Goal: Transaction & Acquisition: Purchase product/service

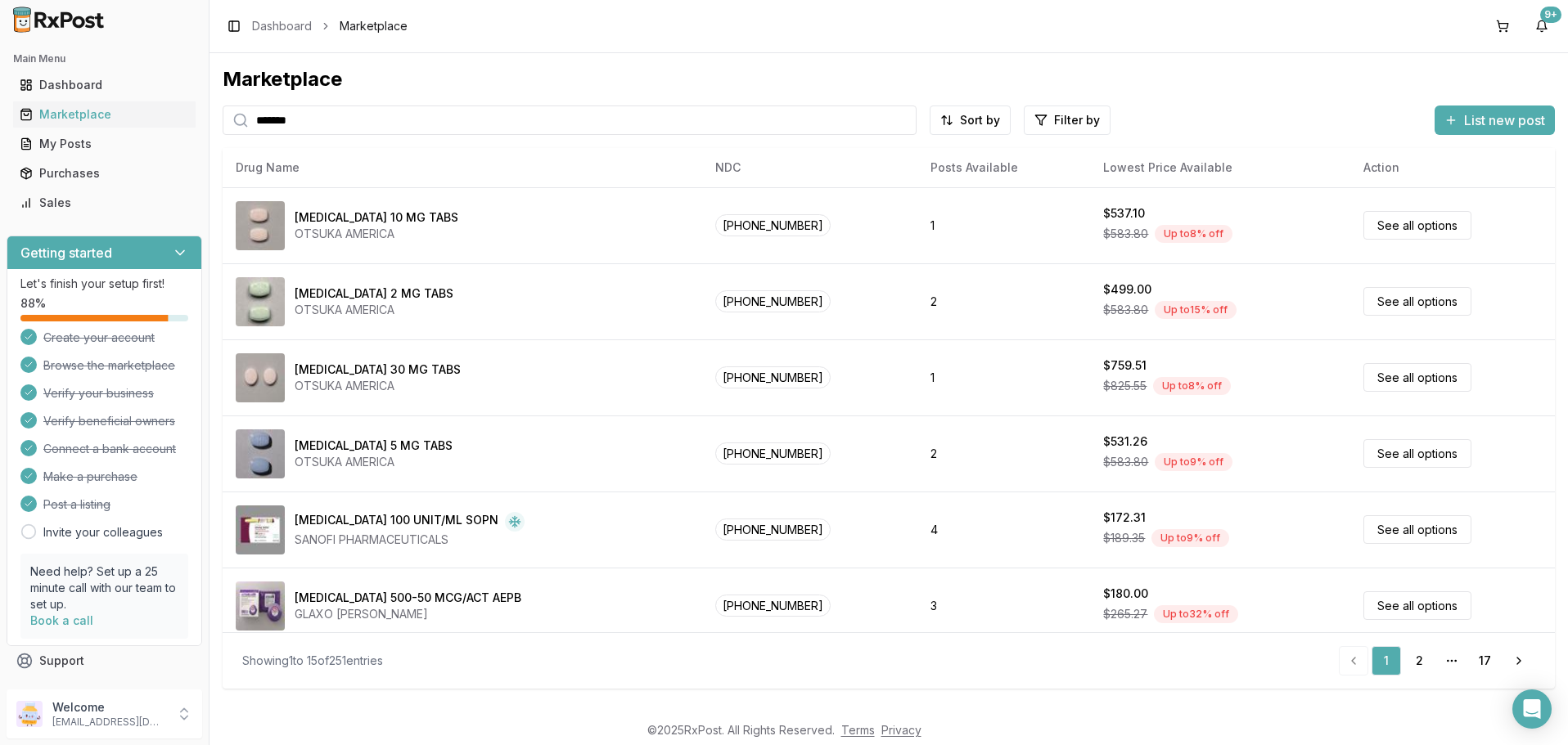
click at [340, 117] on input "*******" at bounding box center [570, 120] width 694 height 29
paste input "******"
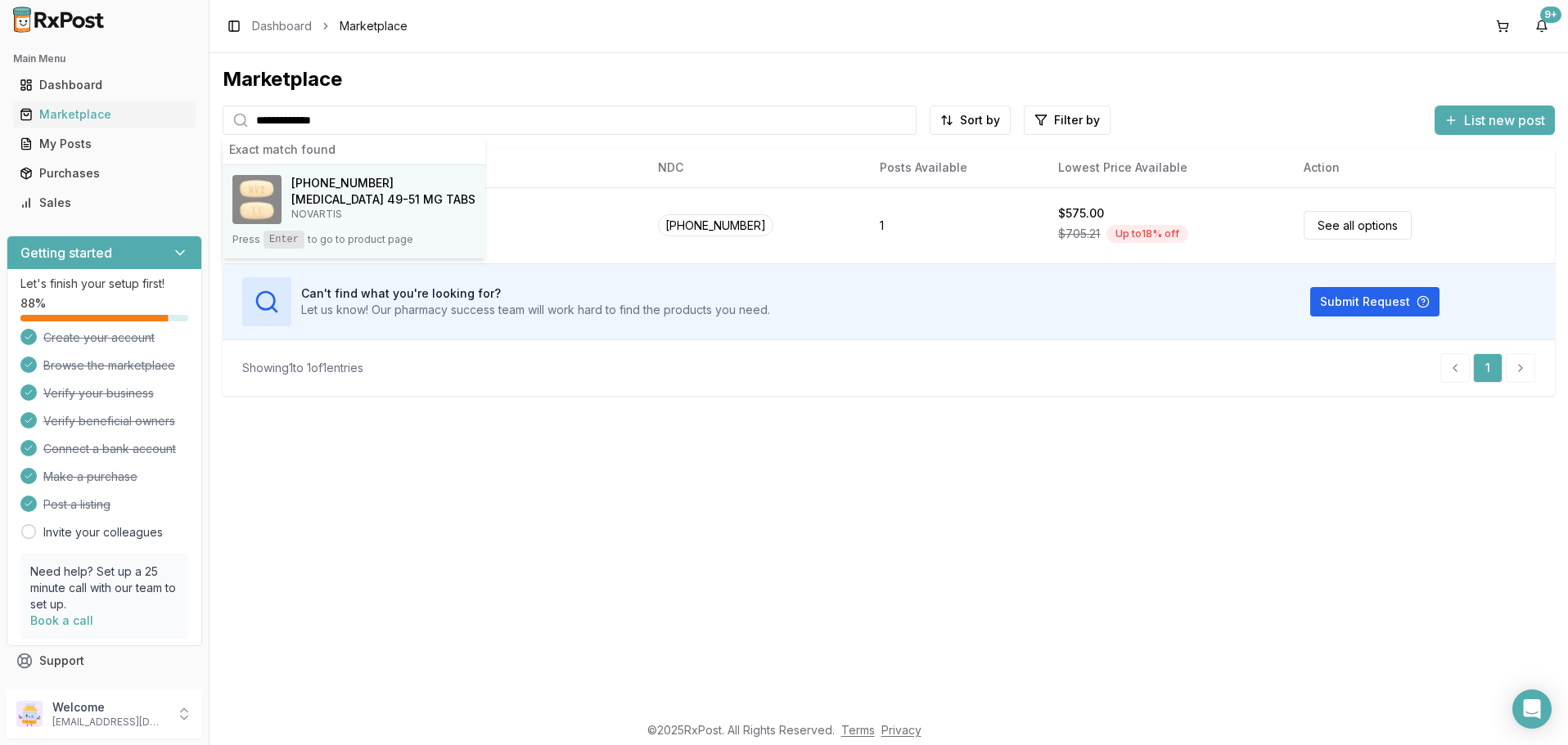
type input "**********"
click at [396, 200] on h4 "[MEDICAL_DATA] 49-51 MG TABS" at bounding box center [383, 200] width 184 height 17
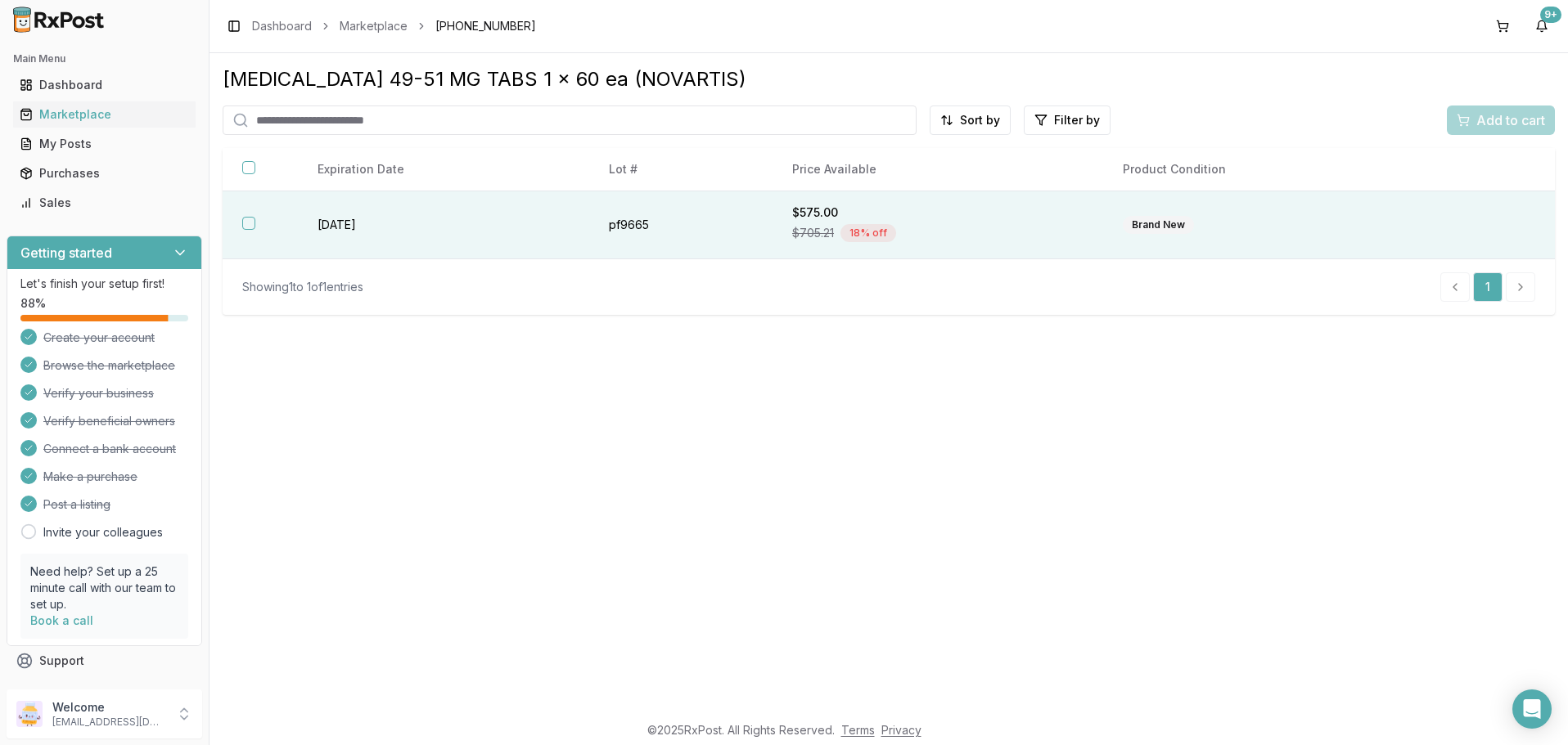
click at [248, 225] on button "button" at bounding box center [249, 224] width 13 height 13
click at [1496, 121] on span "Add to cart" at bounding box center [1511, 121] width 69 height 20
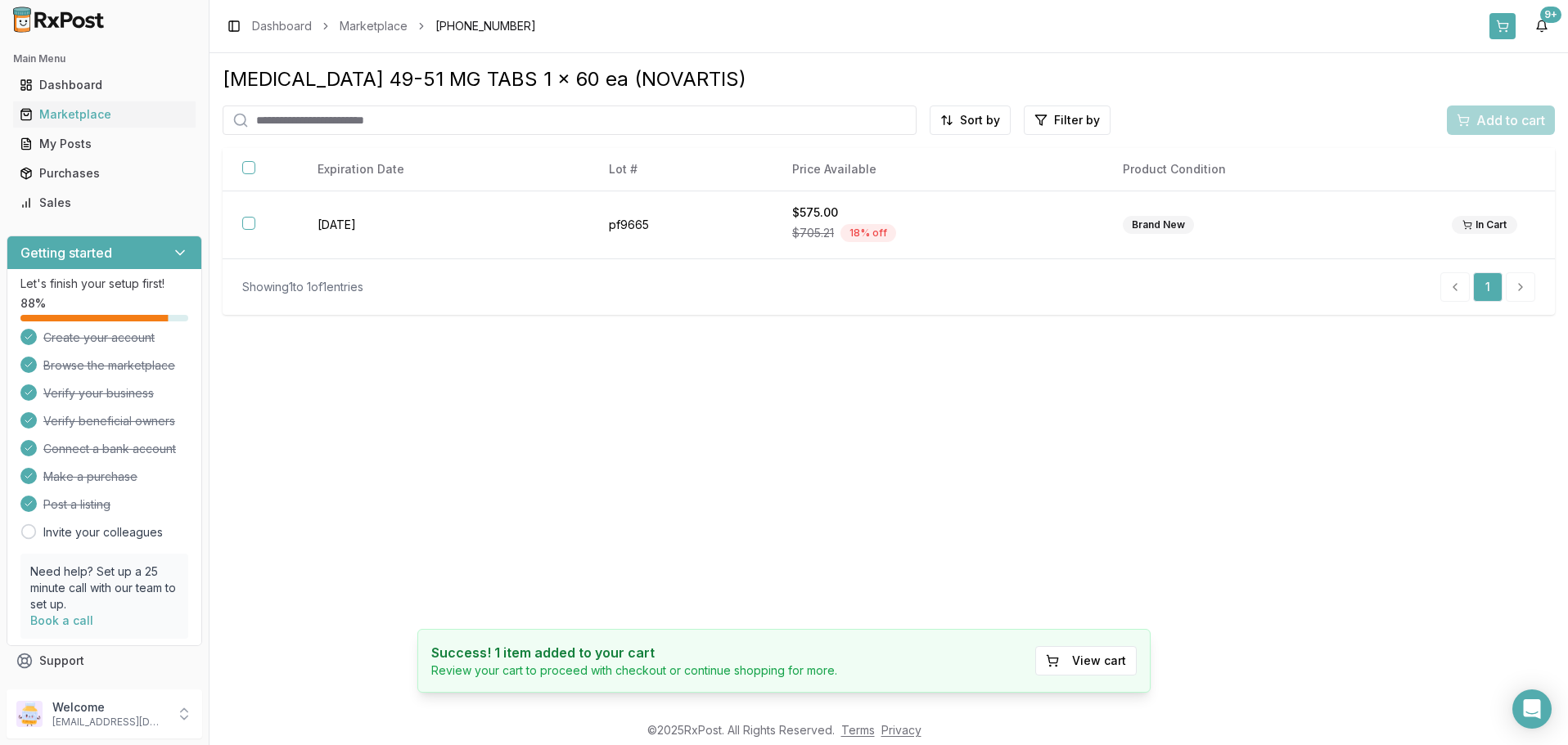
click at [1502, 31] on button at bounding box center [1502, 26] width 26 height 26
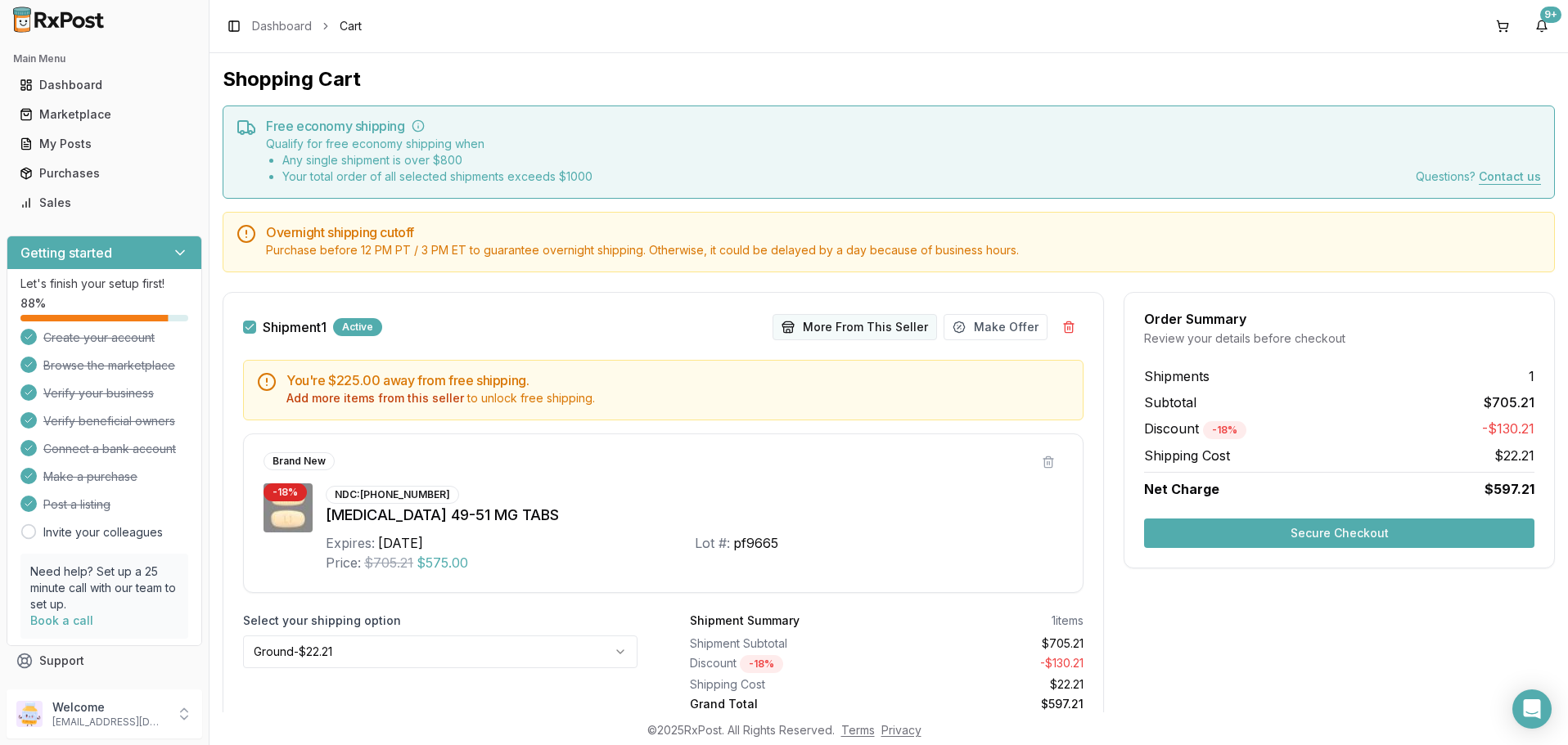
scroll to position [67, 0]
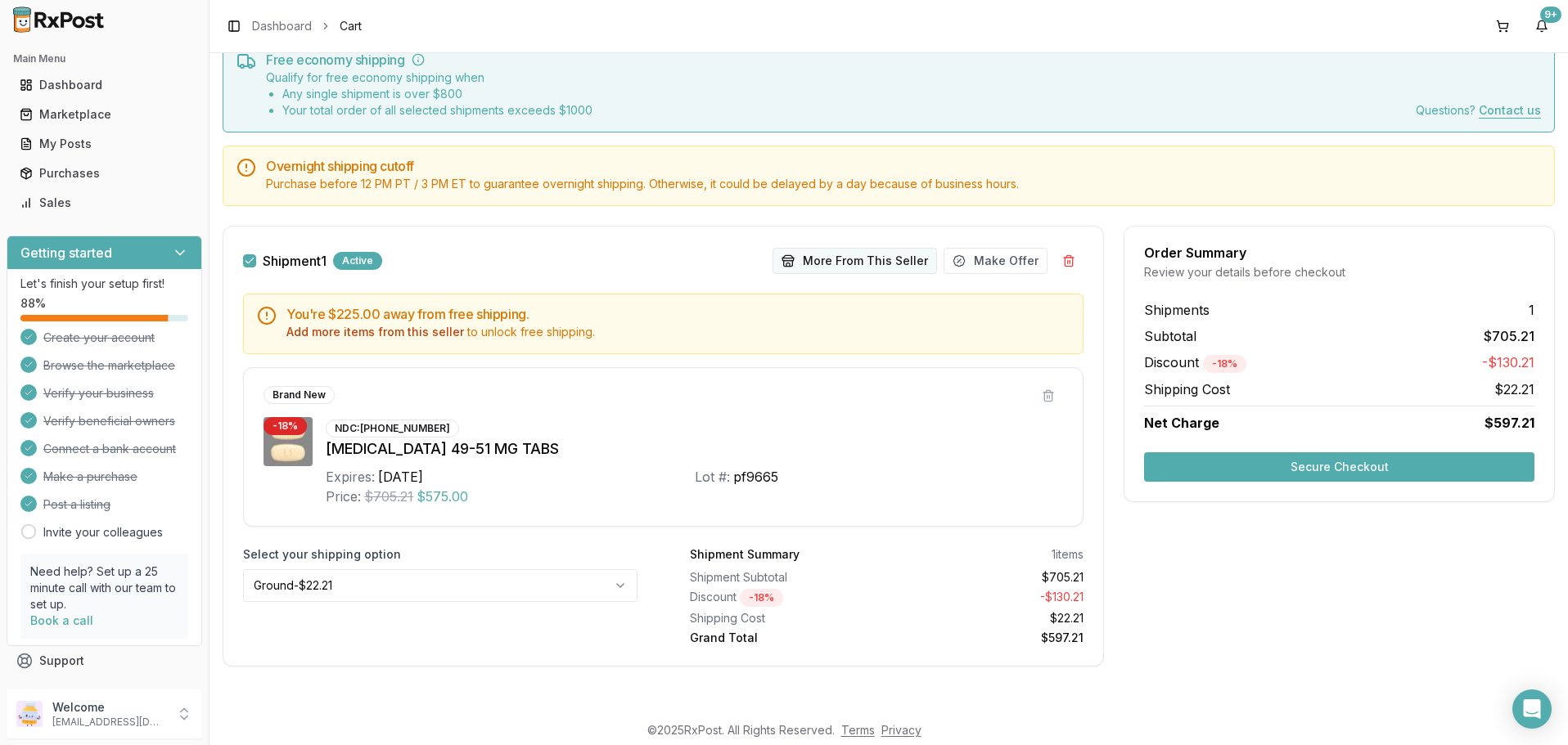
click at [884, 266] on button "More From This Seller" at bounding box center [855, 260] width 165 height 26
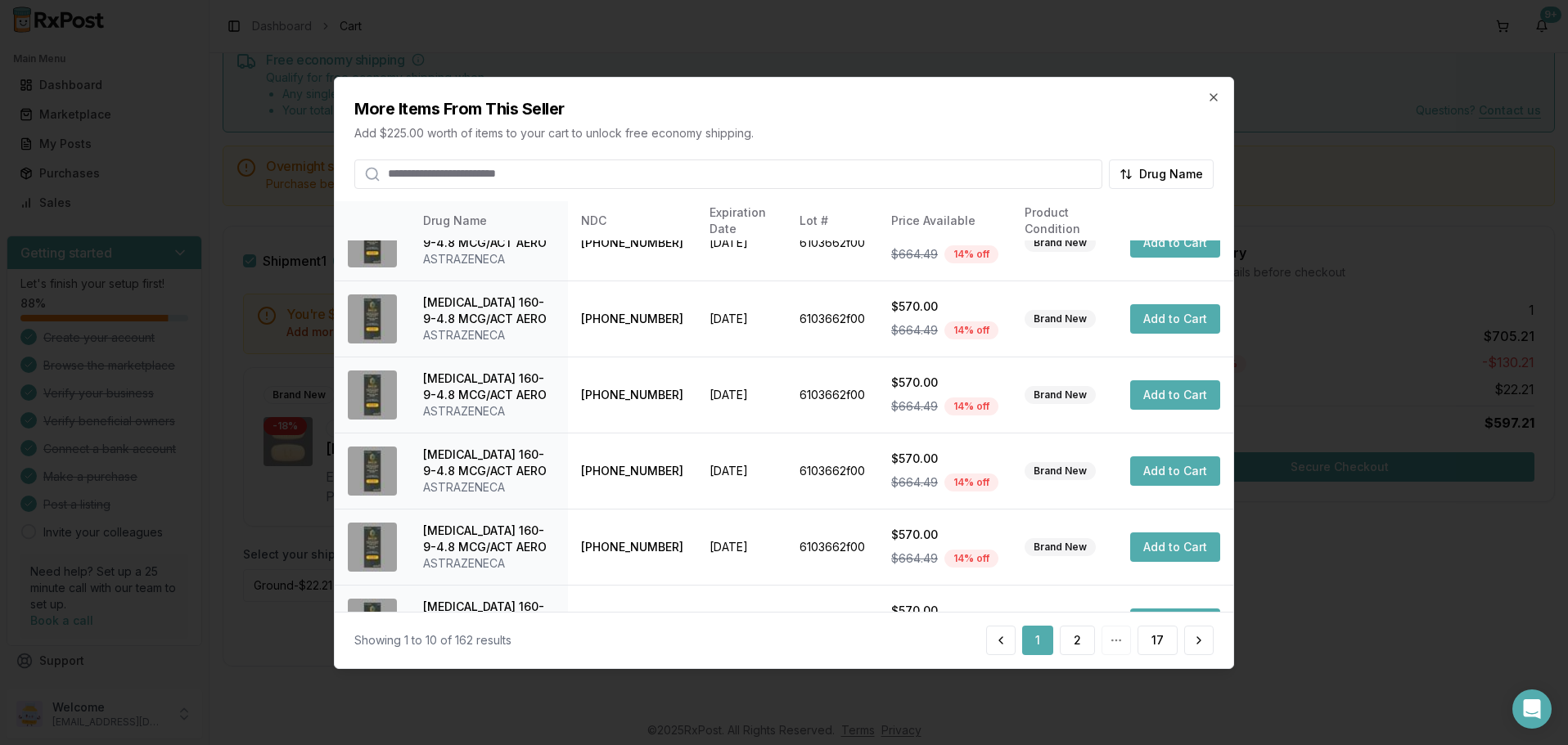
scroll to position [390, 0]
click at [1073, 637] on button "2" at bounding box center [1077, 640] width 35 height 29
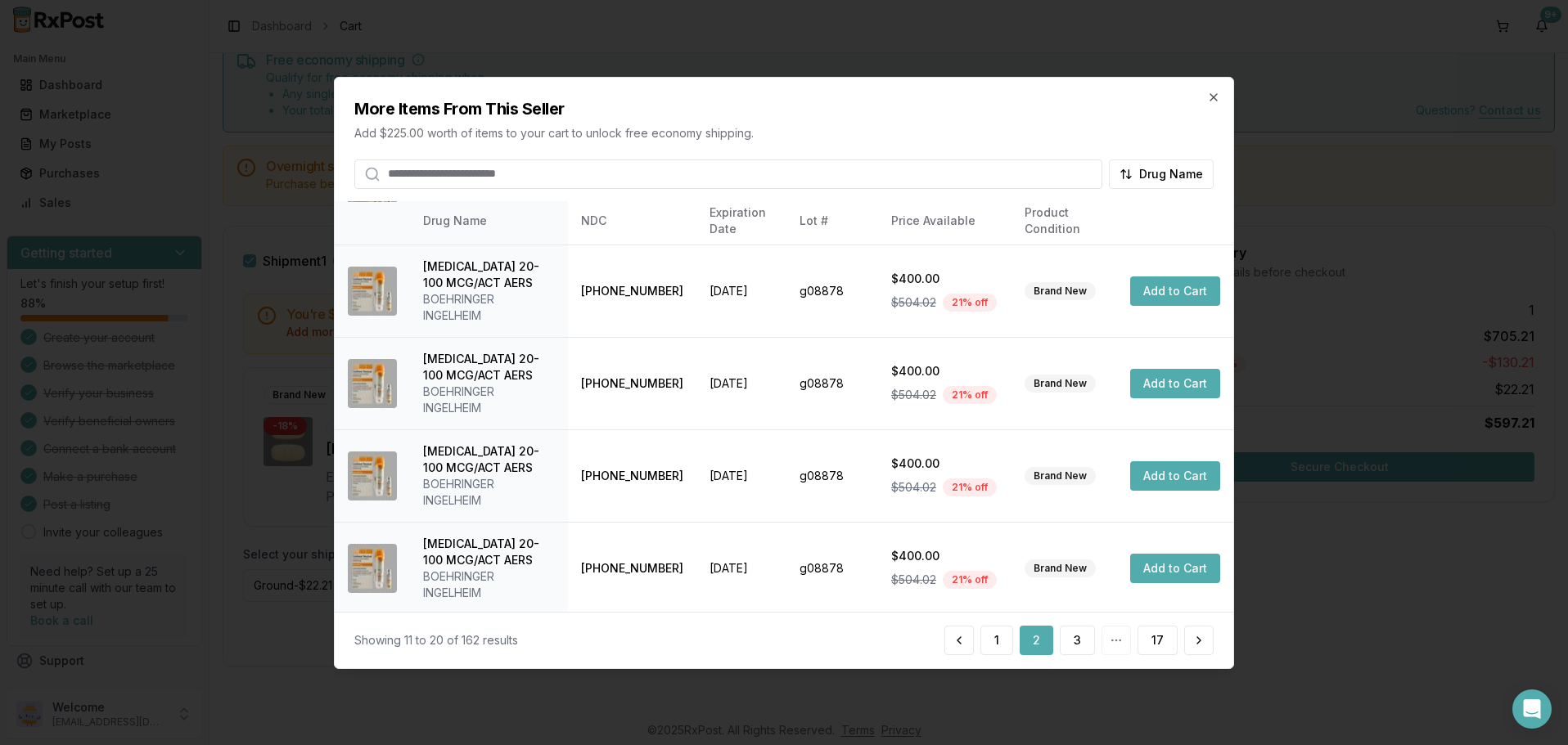
scroll to position [488, 0]
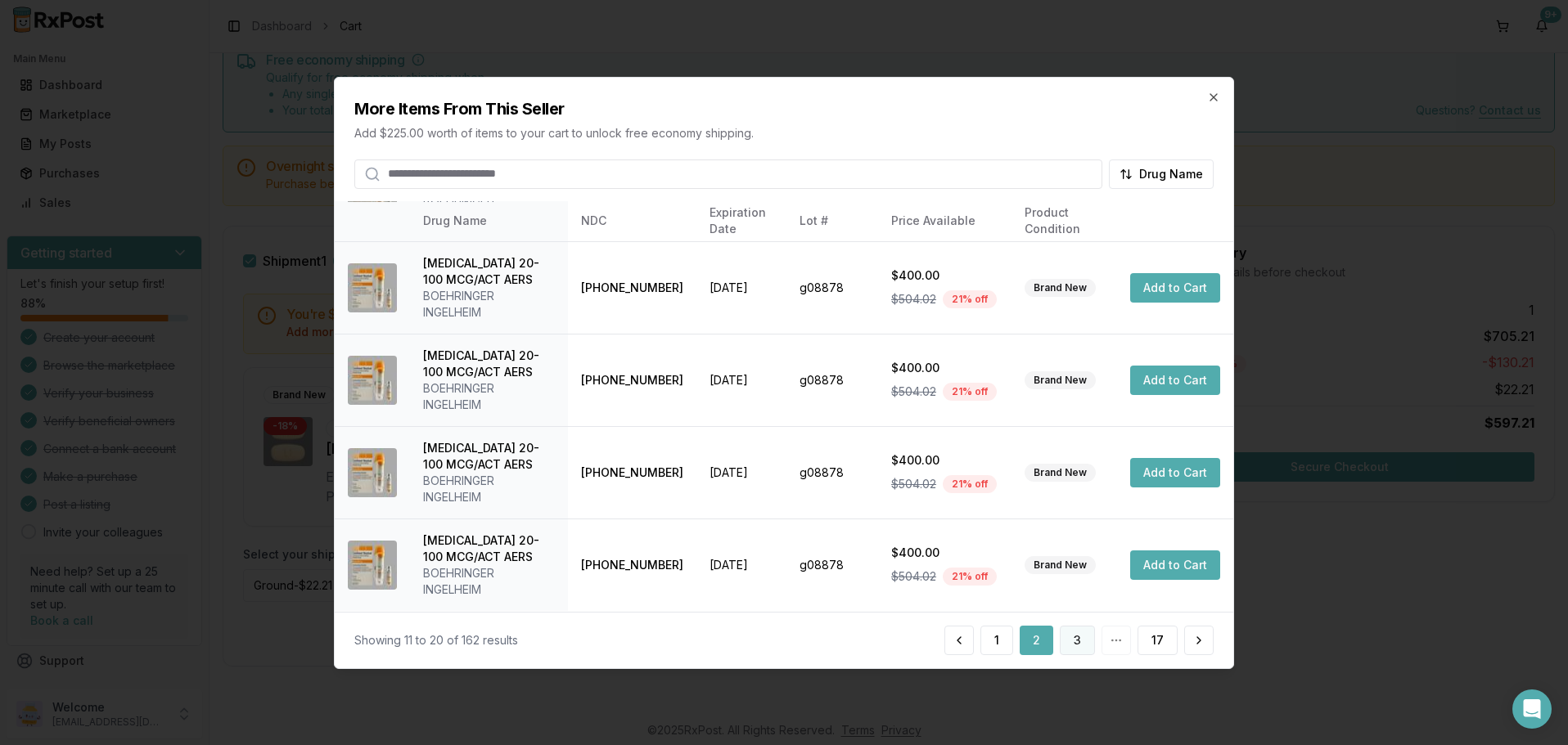
click at [1081, 641] on button "3" at bounding box center [1077, 640] width 35 height 29
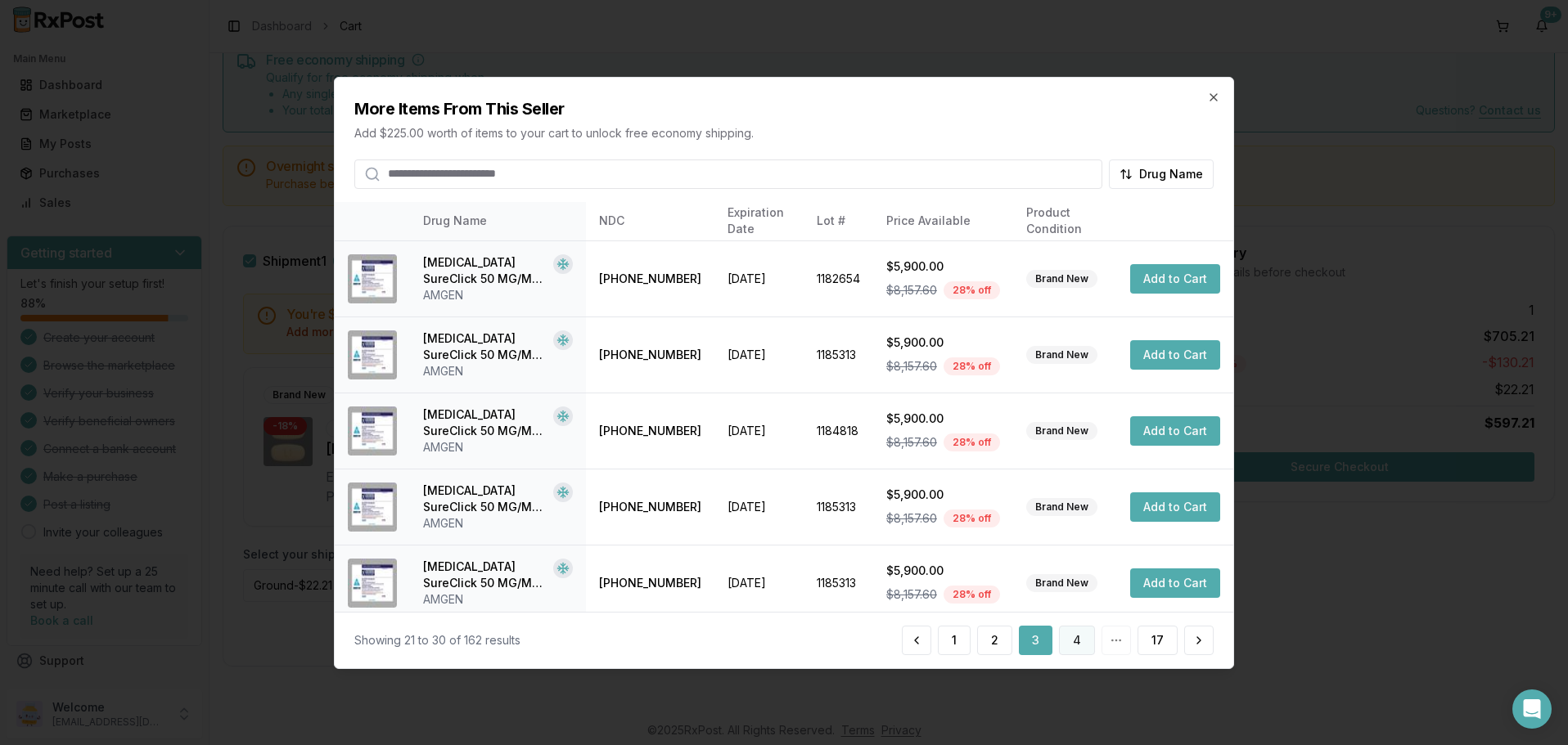
click at [1078, 639] on button "4" at bounding box center [1076, 640] width 36 height 29
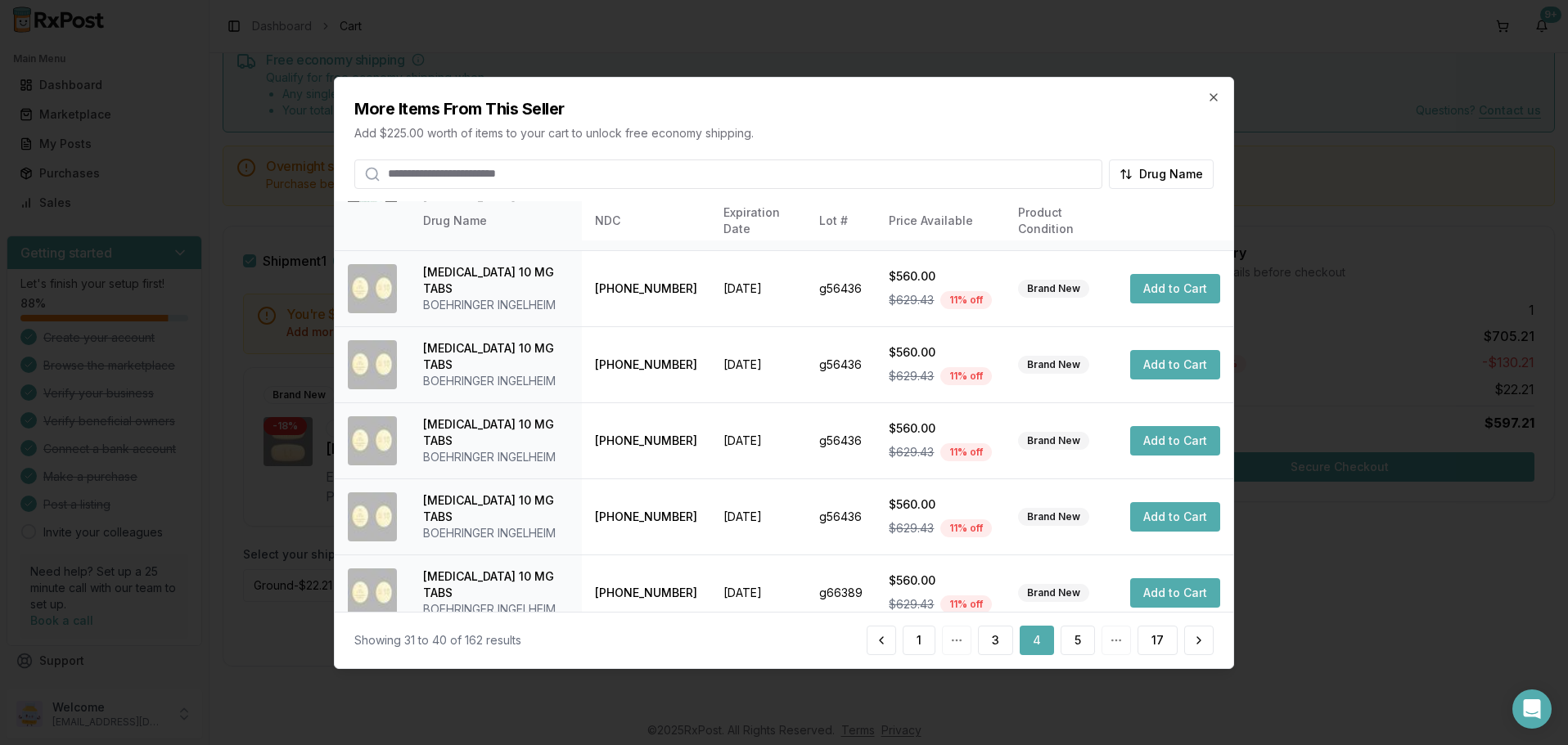
scroll to position [390, 0]
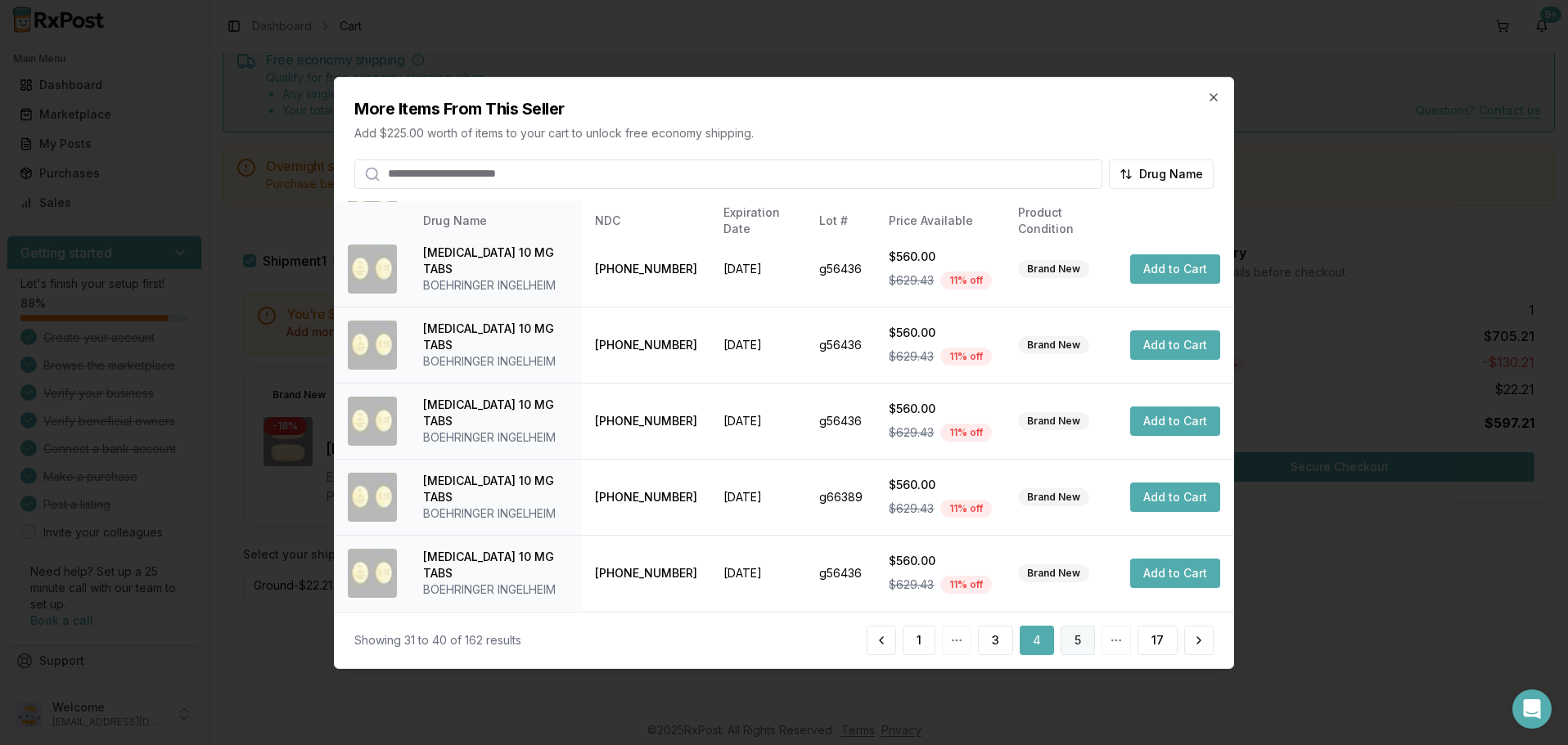
click at [1084, 644] on button "5" at bounding box center [1077, 640] width 34 height 29
click at [1080, 638] on button "6" at bounding box center [1077, 640] width 35 height 29
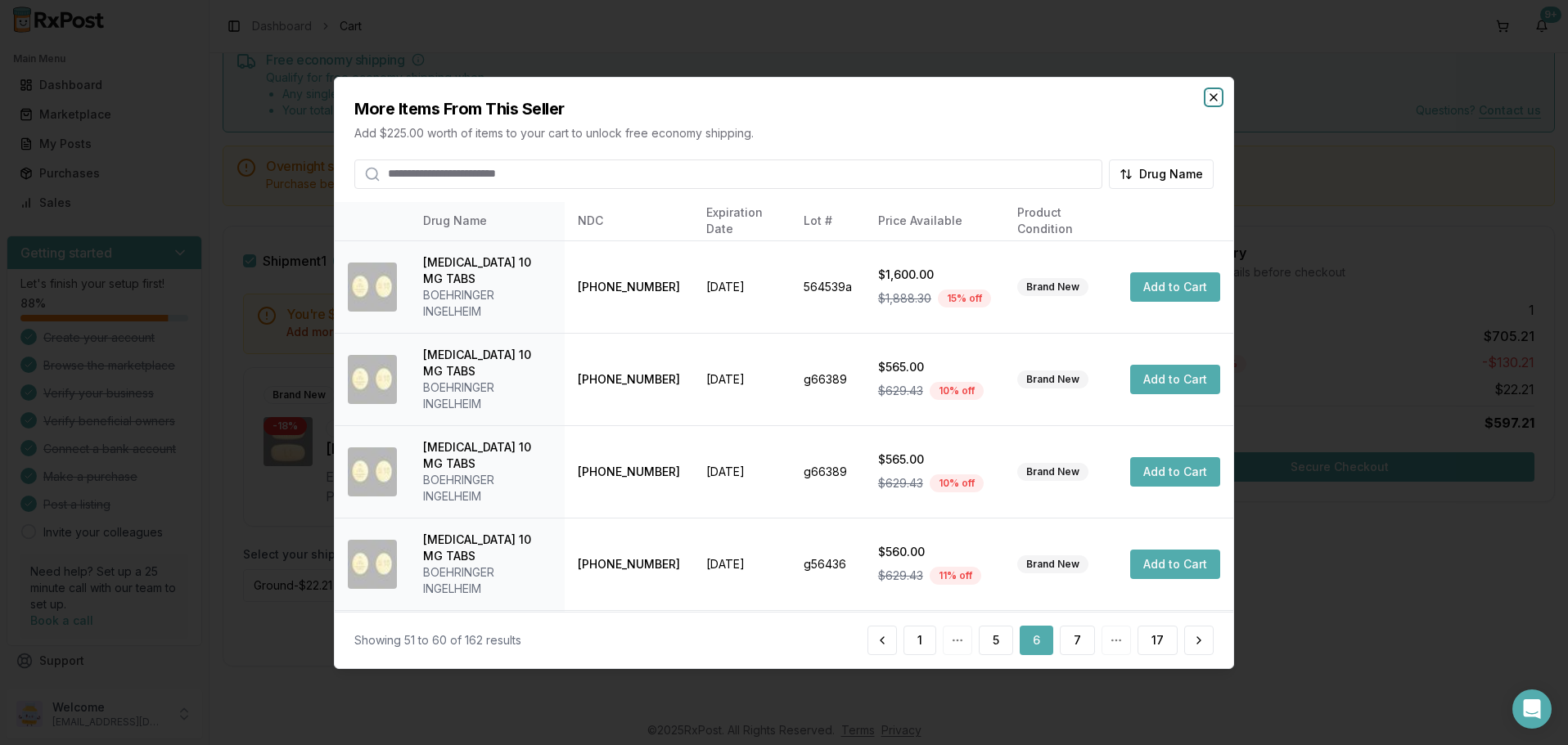
click at [1214, 98] on icon "button" at bounding box center [1214, 96] width 13 height 13
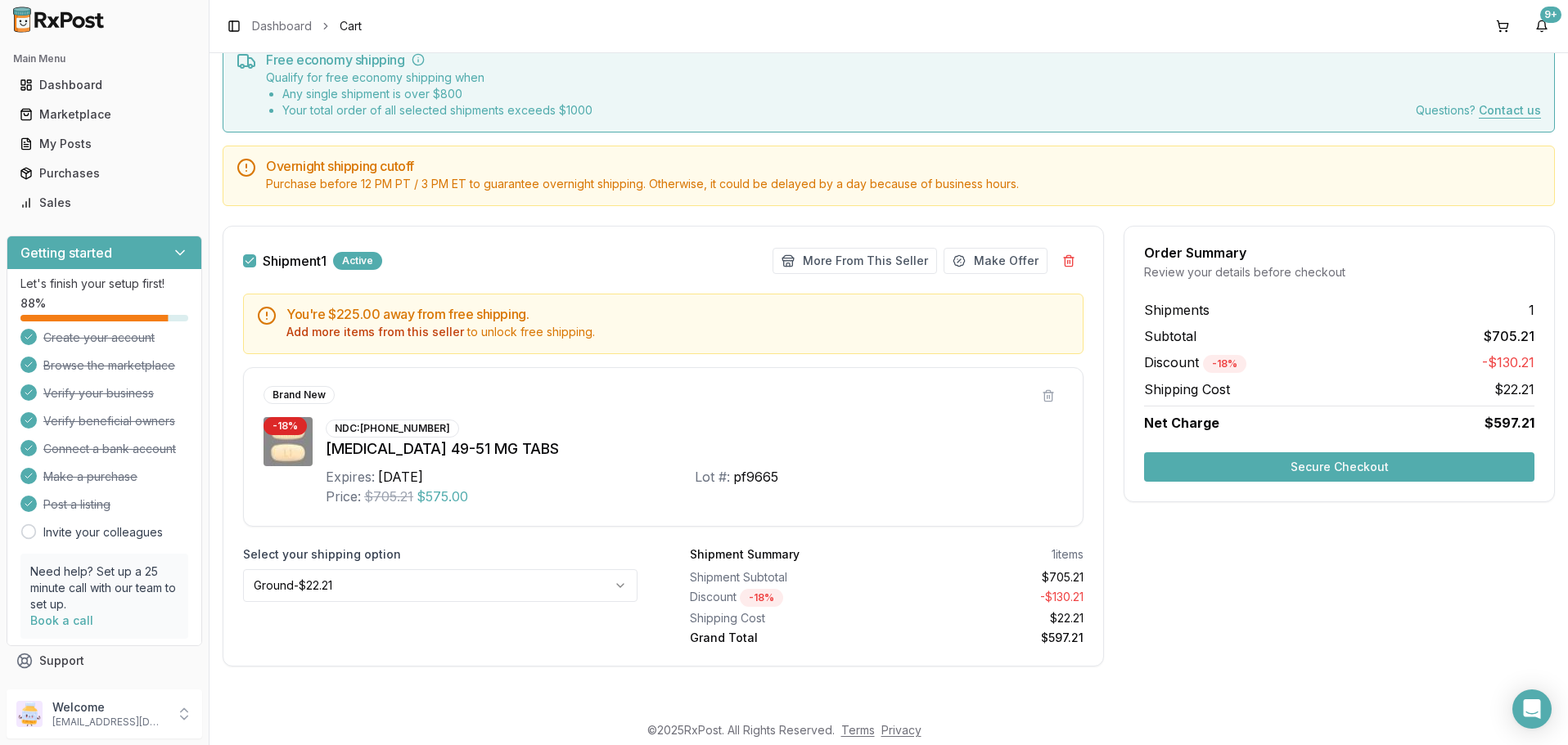
scroll to position [0, 0]
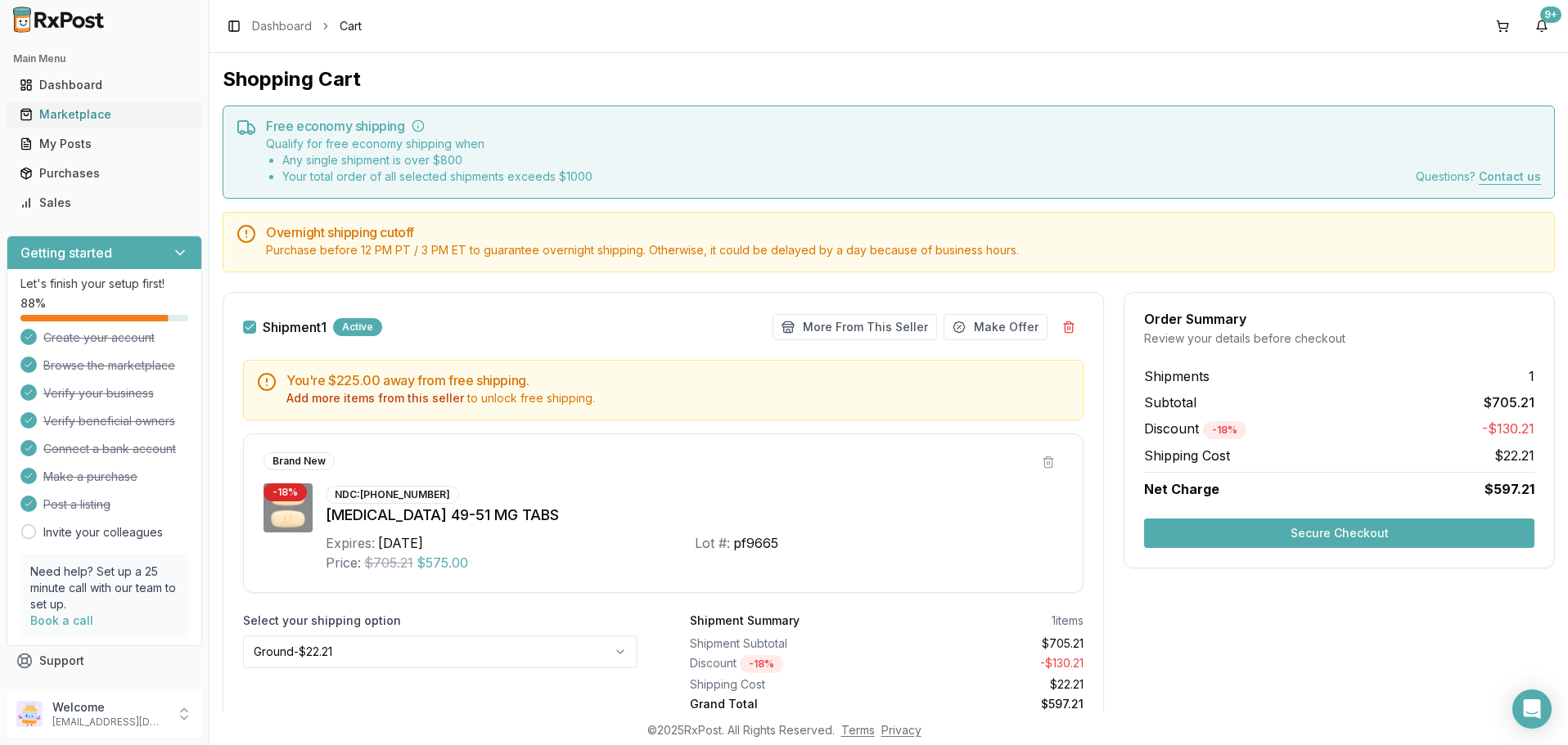
click at [65, 118] on div "Marketplace" at bounding box center [105, 115] width 170 height 17
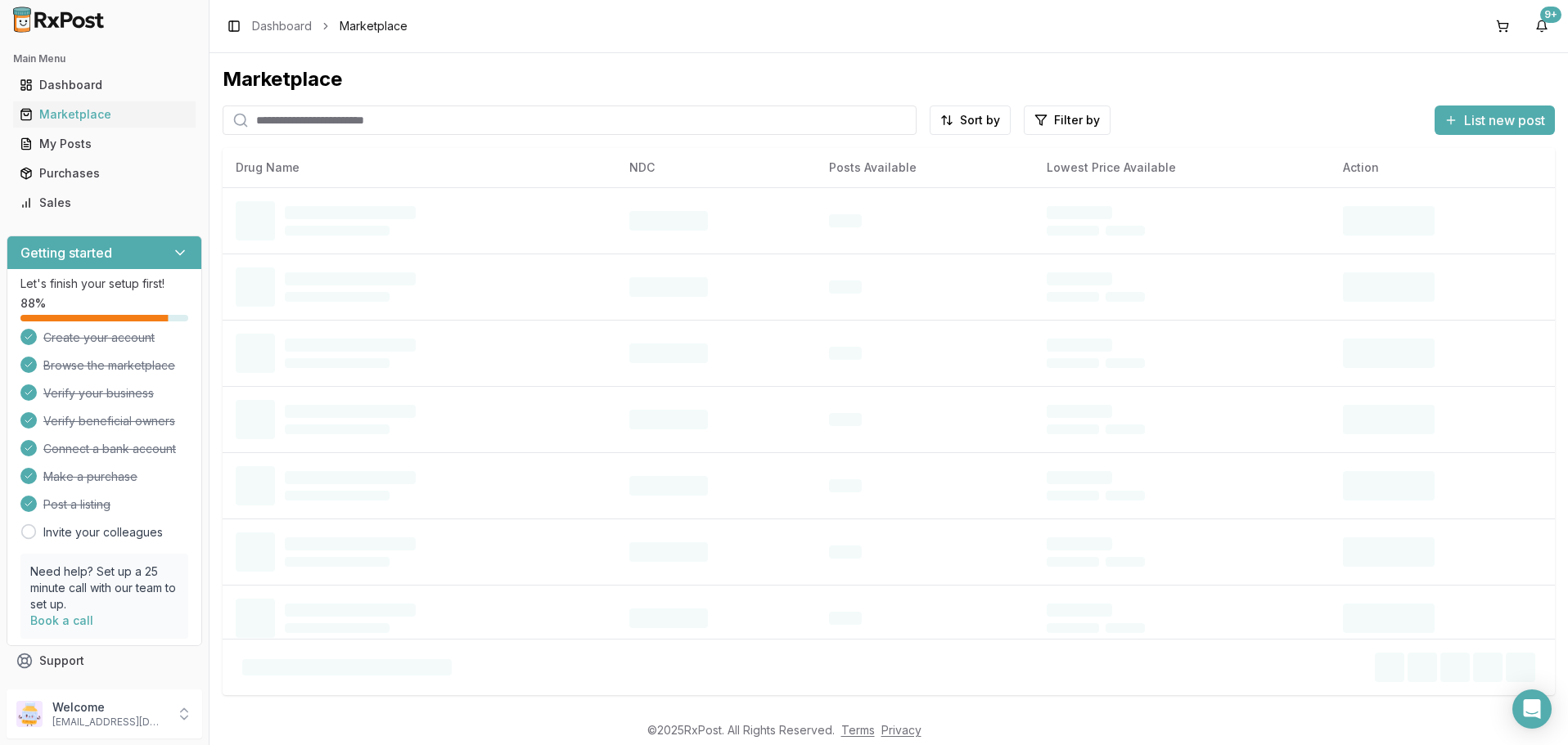
click at [397, 121] on input "search" at bounding box center [570, 120] width 694 height 29
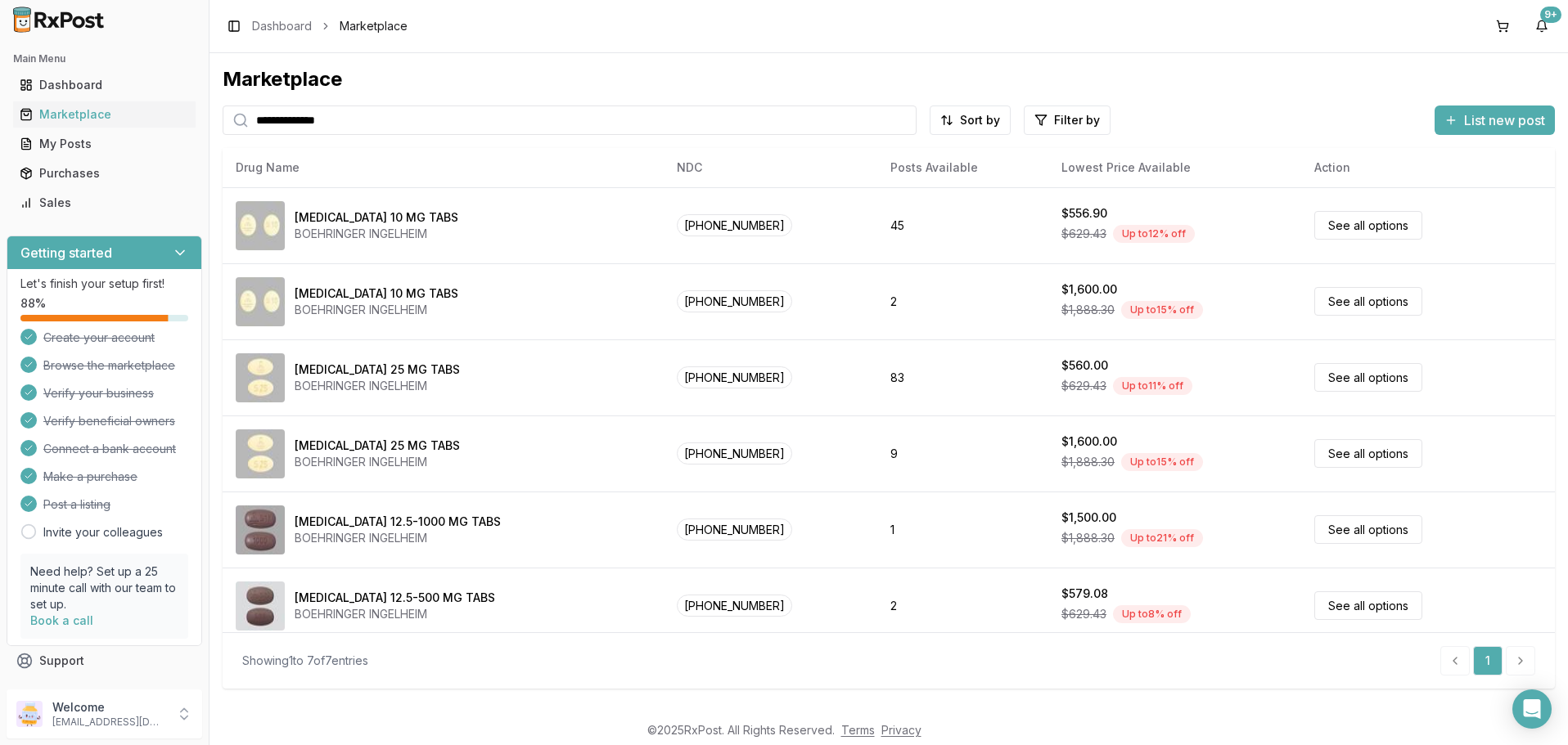
type input "**********"
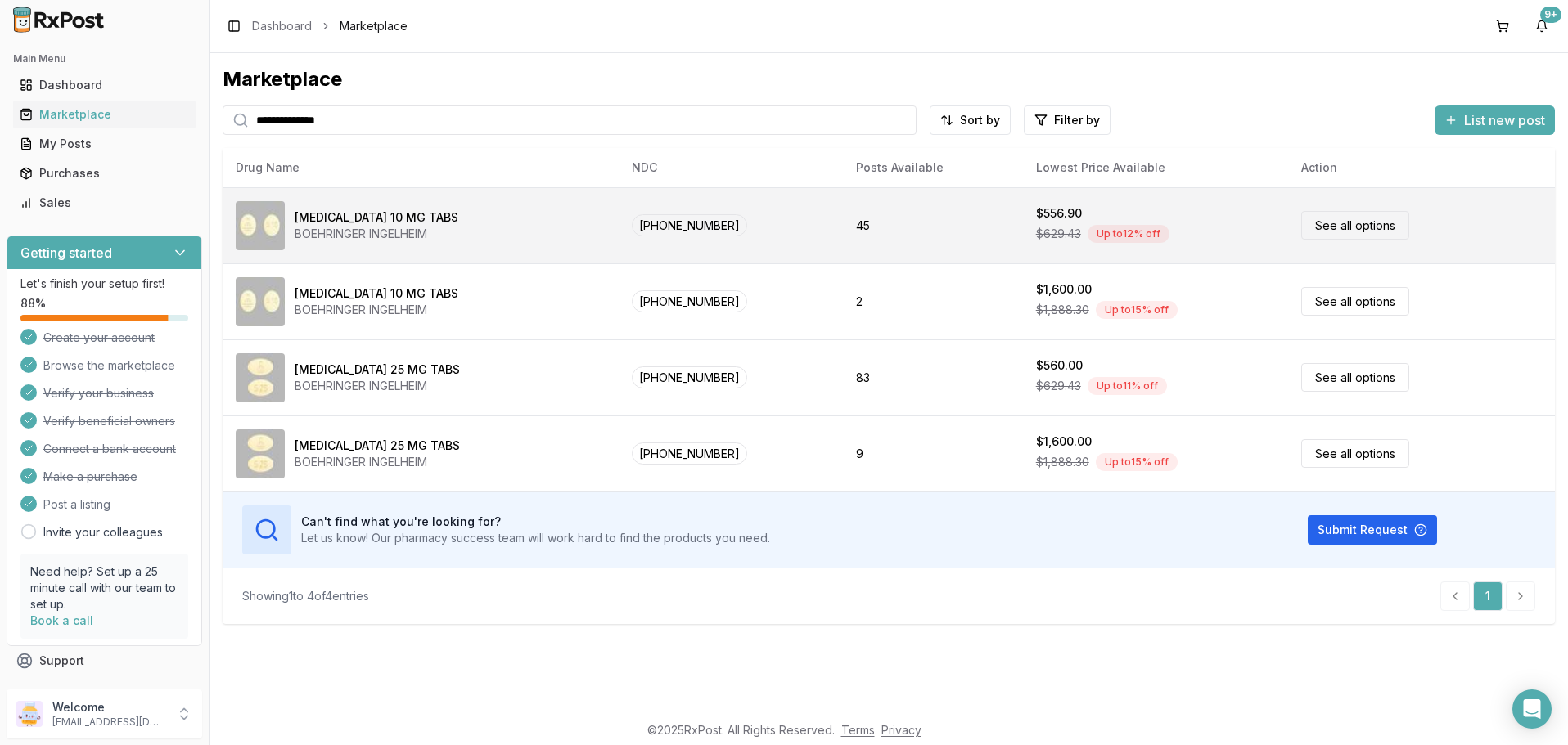
click at [1339, 224] on link "See all options" at bounding box center [1356, 225] width 108 height 28
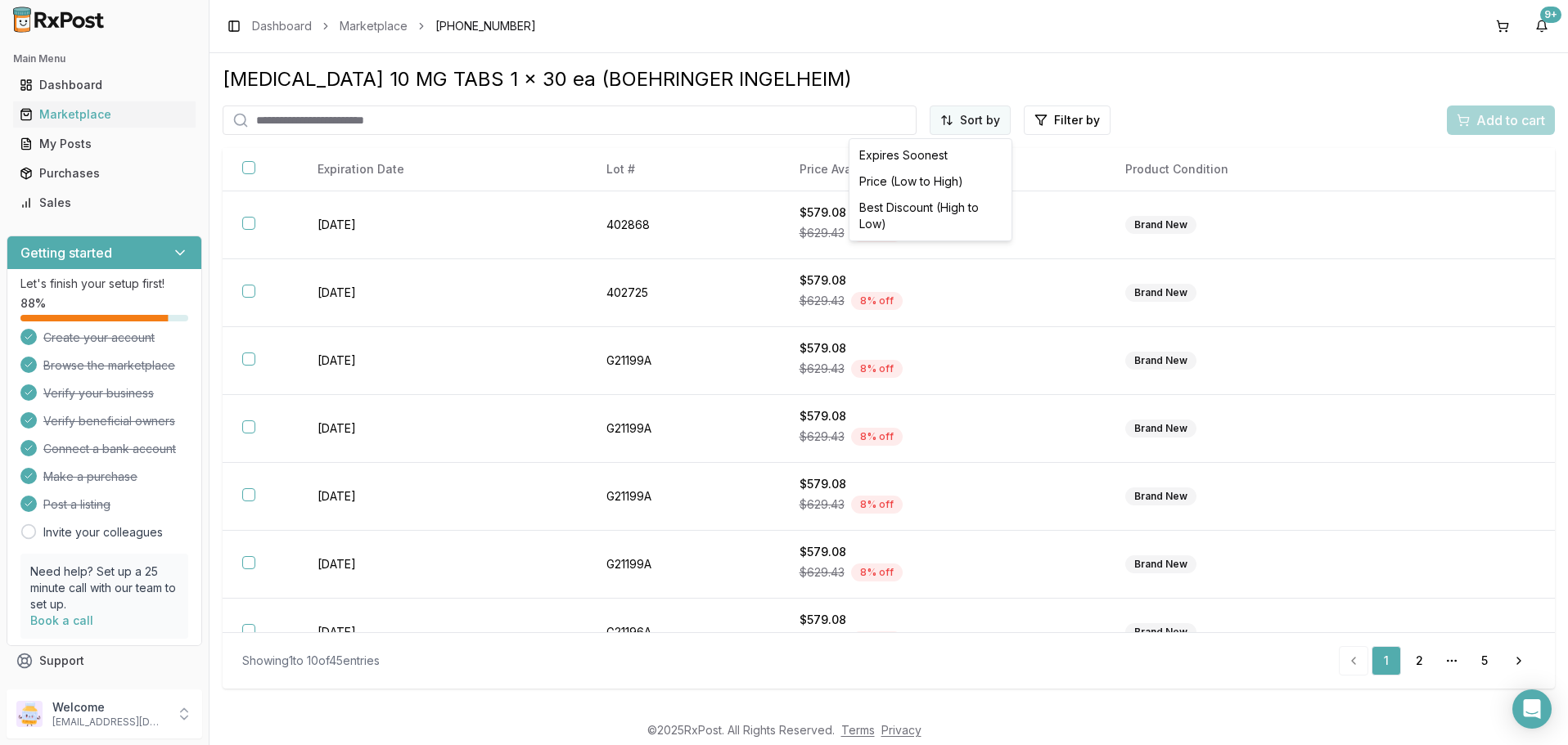
click at [975, 114] on html "Main Menu Dashboard Marketplace My Posts Purchases Sales Getting started Let's …" at bounding box center [784, 372] width 1568 height 745
click at [919, 179] on div "Price (Low to High)" at bounding box center [930, 181] width 156 height 26
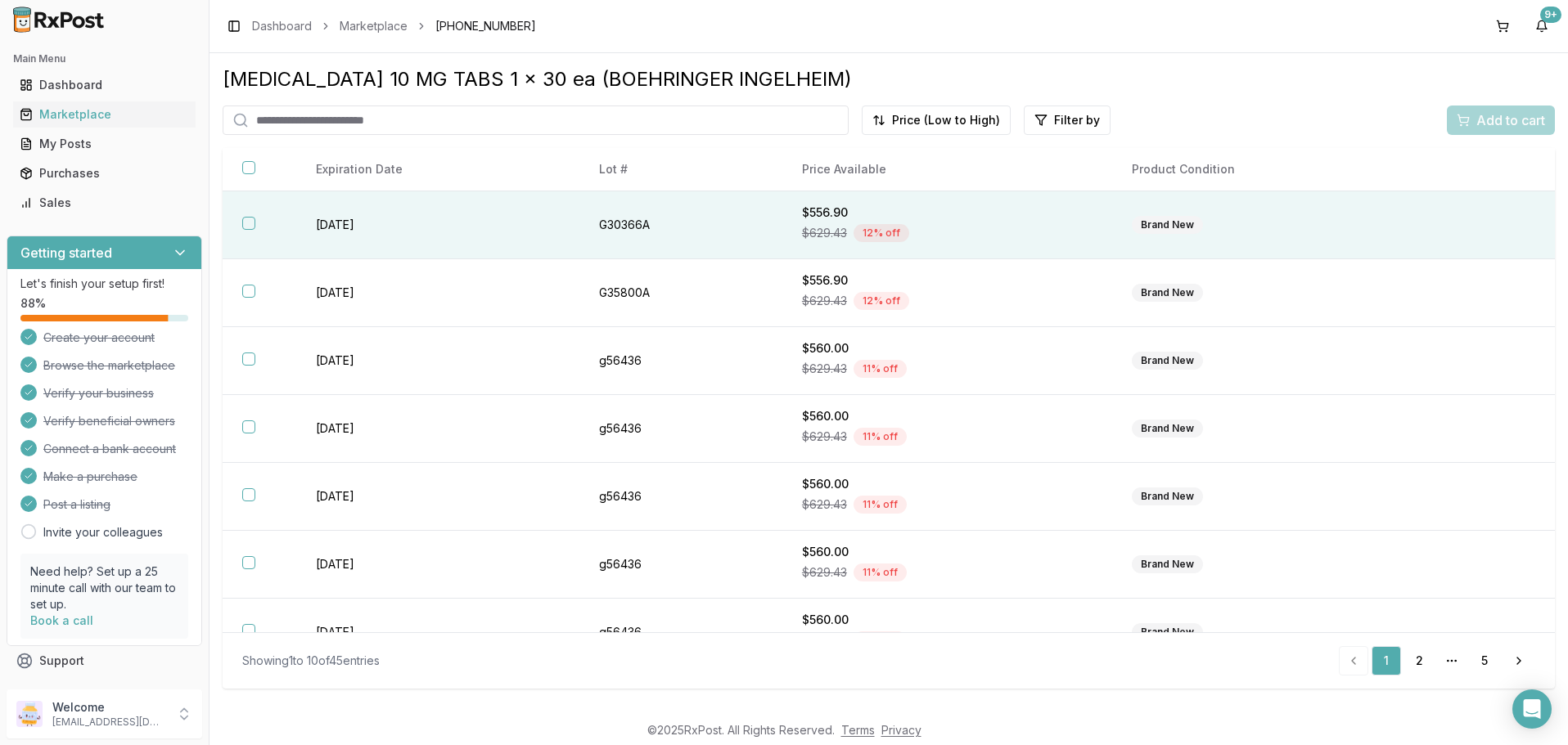
click at [251, 228] on button "button" at bounding box center [249, 224] width 13 height 13
click at [1496, 116] on span "Add to cart" at bounding box center [1511, 121] width 69 height 20
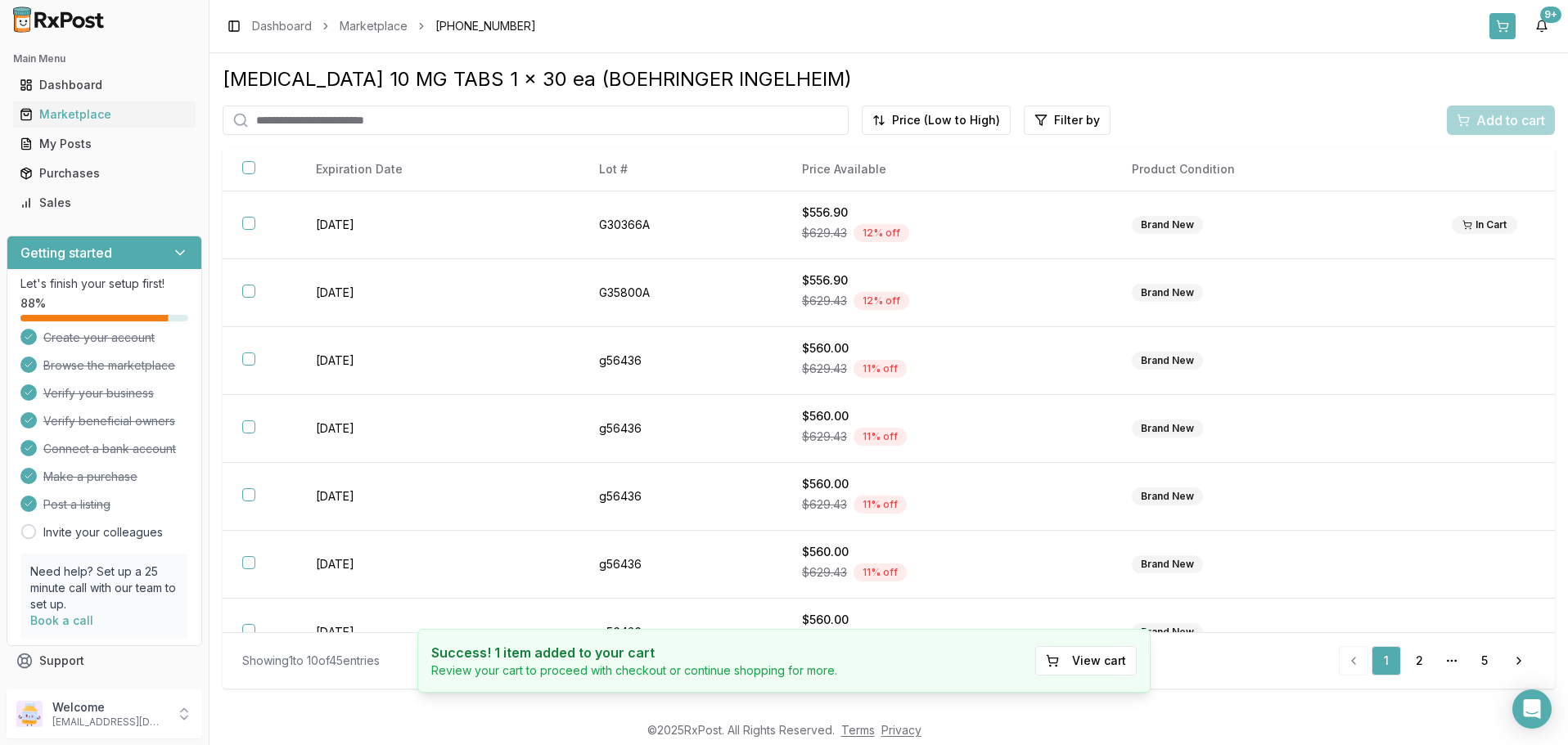
click at [1506, 26] on button at bounding box center [1502, 26] width 26 height 26
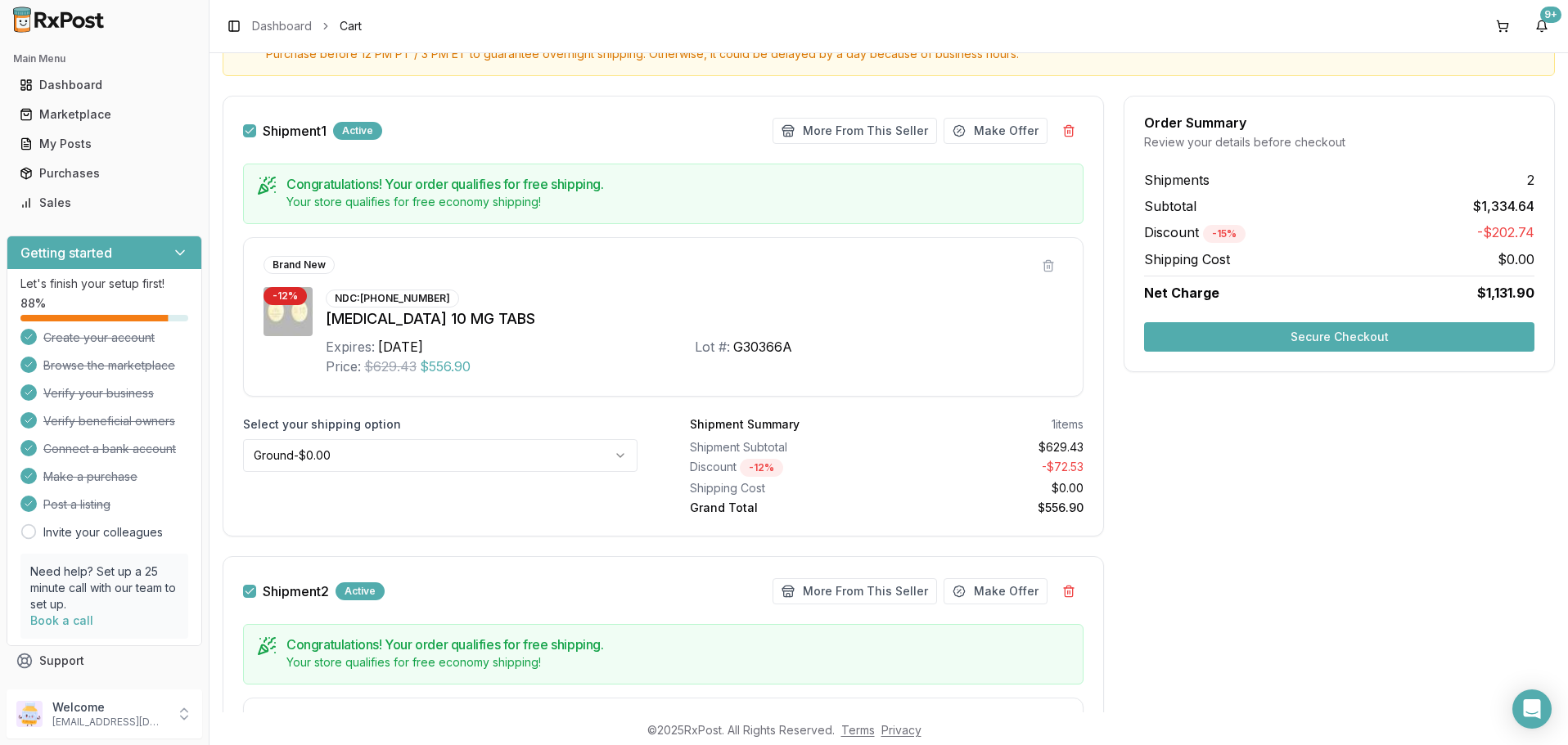
scroll to position [392, 0]
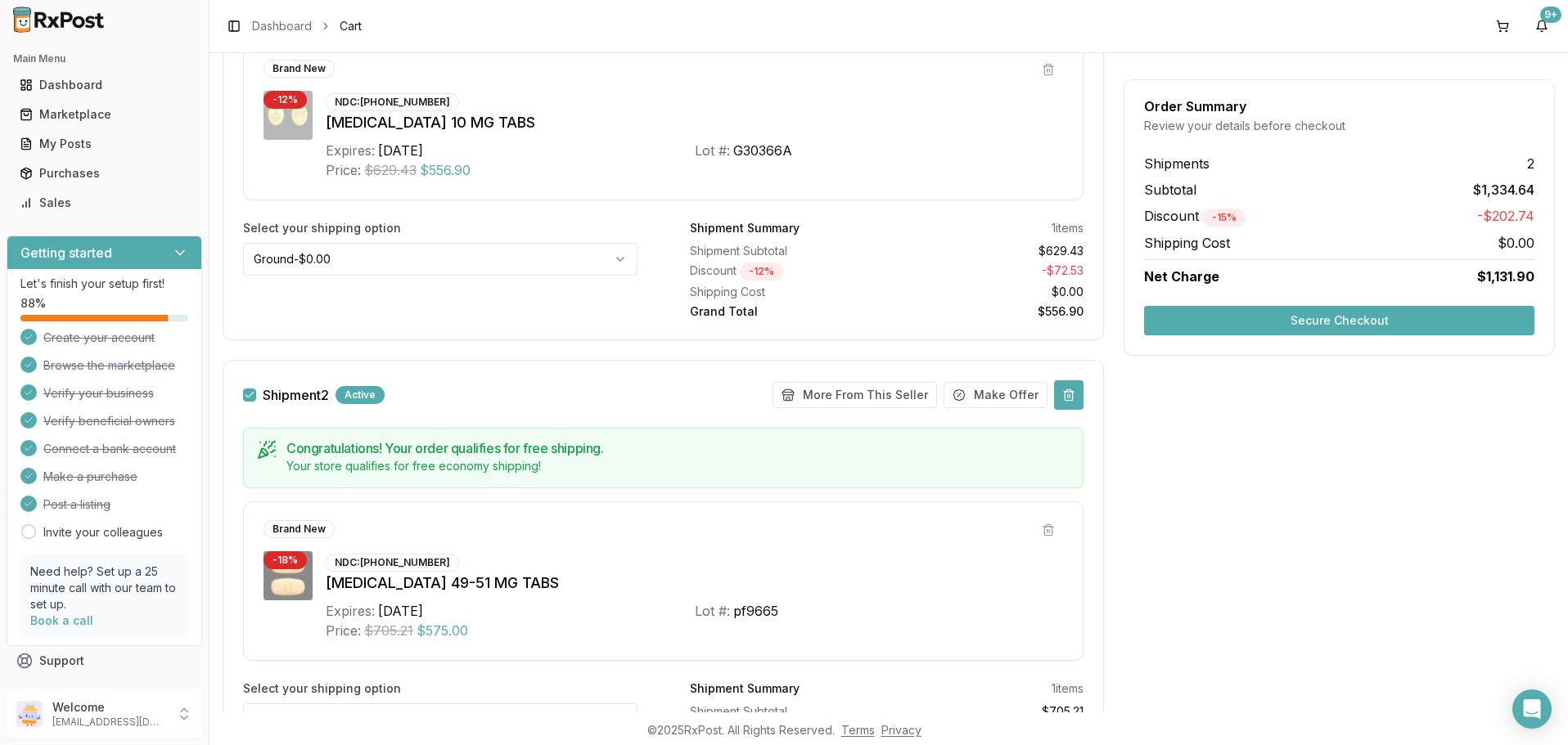
click at [1071, 397] on button at bounding box center [1068, 395] width 29 height 29
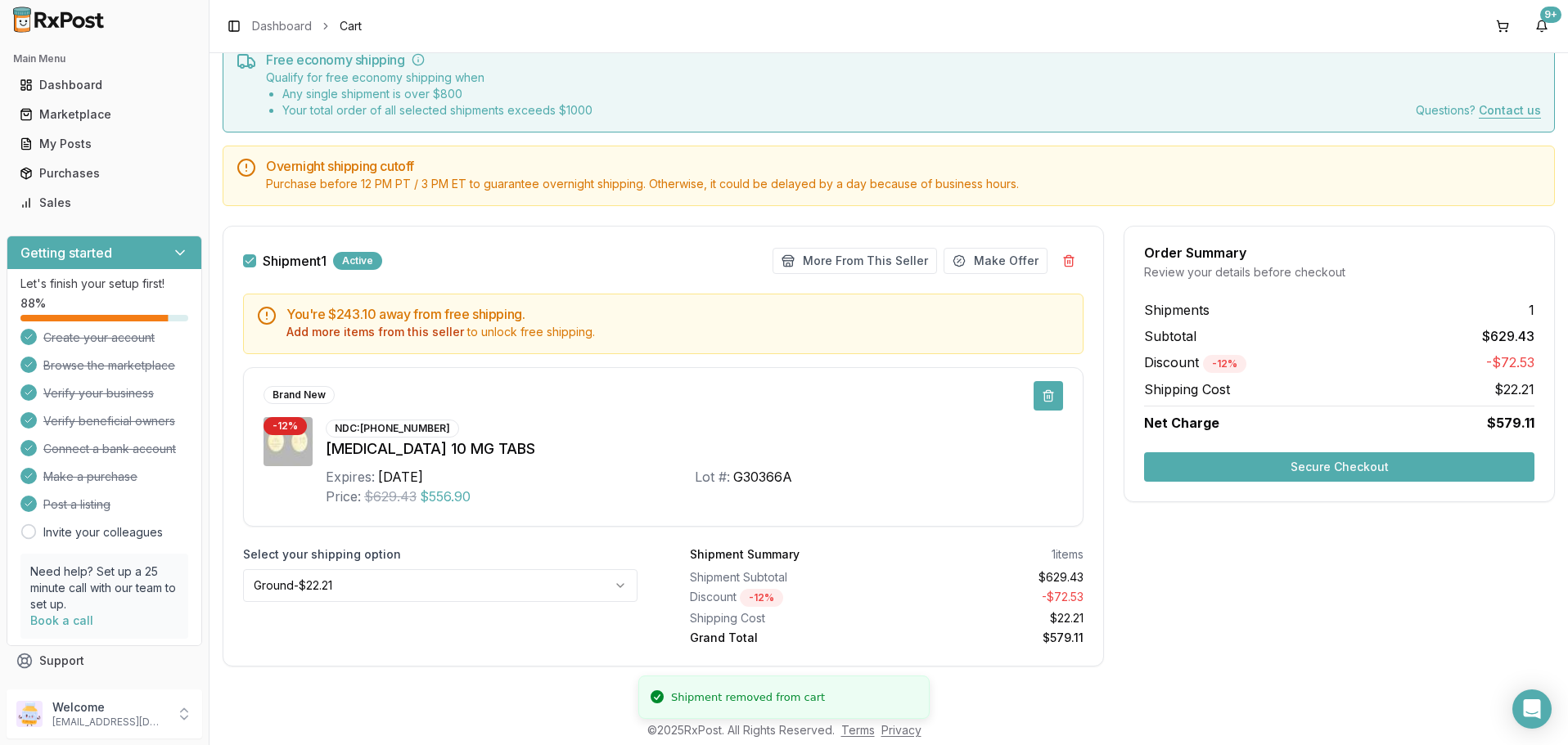
click at [1044, 397] on button at bounding box center [1048, 396] width 29 height 29
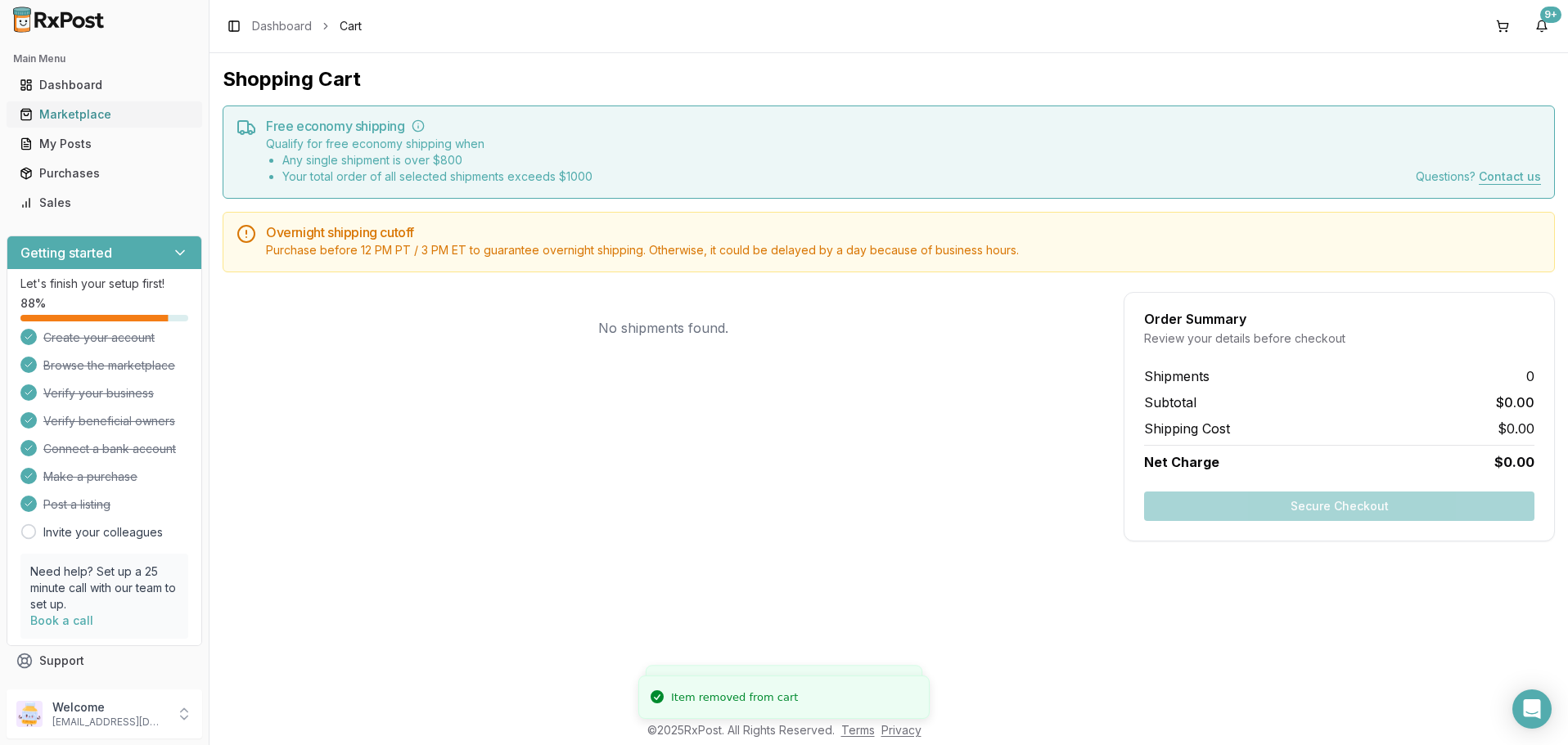
click at [72, 117] on div "Marketplace" at bounding box center [105, 115] width 170 height 17
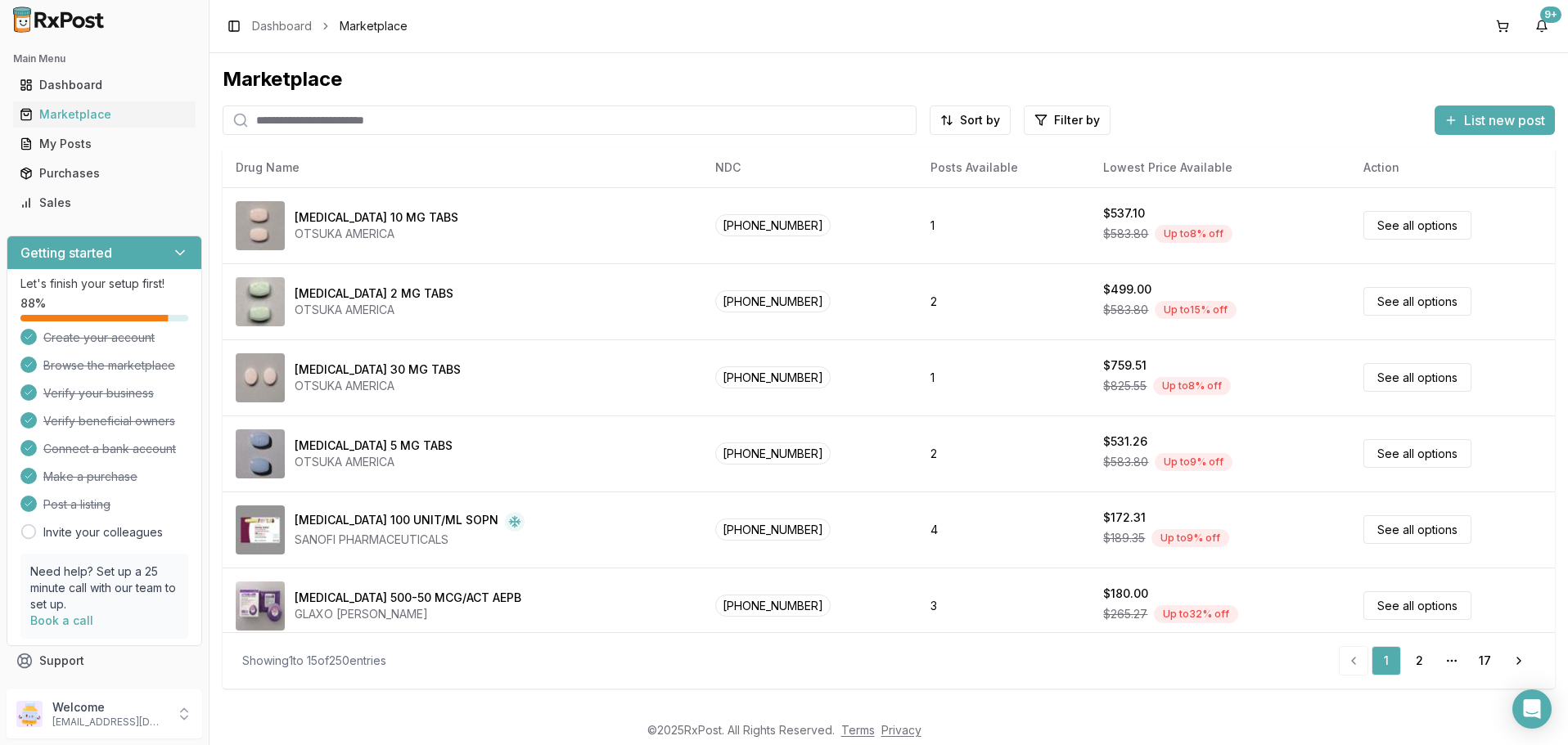
click at [423, 116] on input "search" at bounding box center [570, 120] width 694 height 29
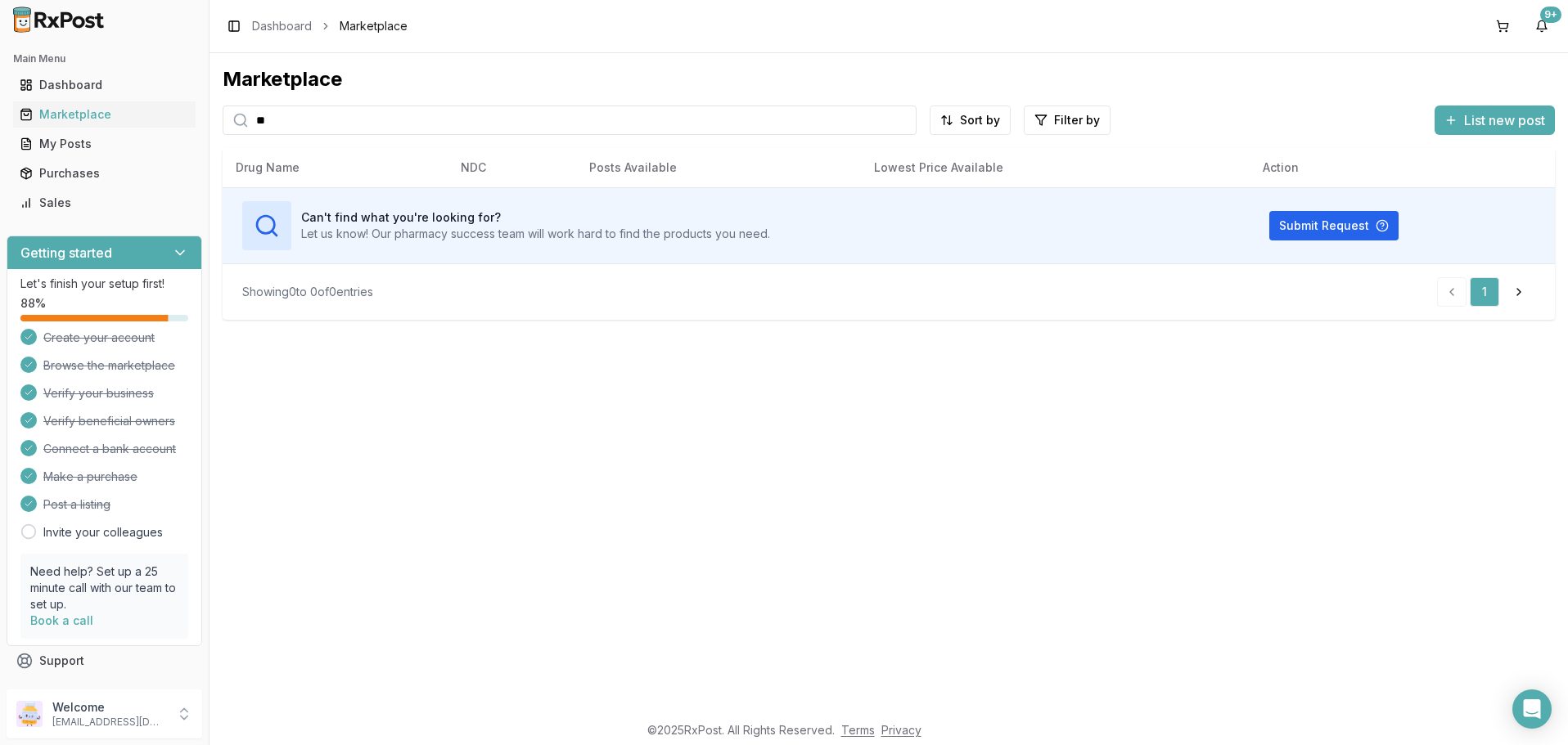
type input "*"
type input "********"
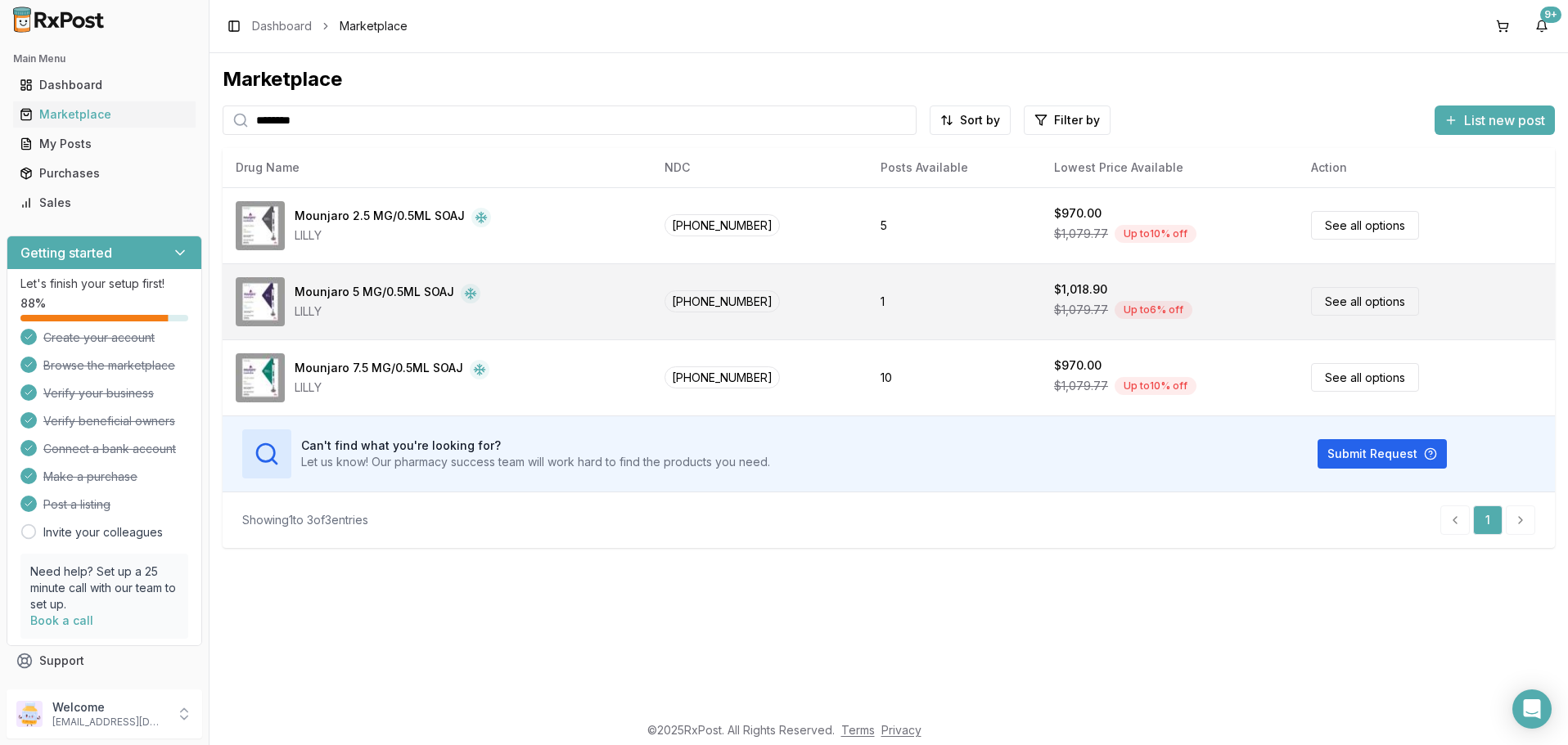
click at [1336, 294] on link "See all options" at bounding box center [1365, 301] width 108 height 28
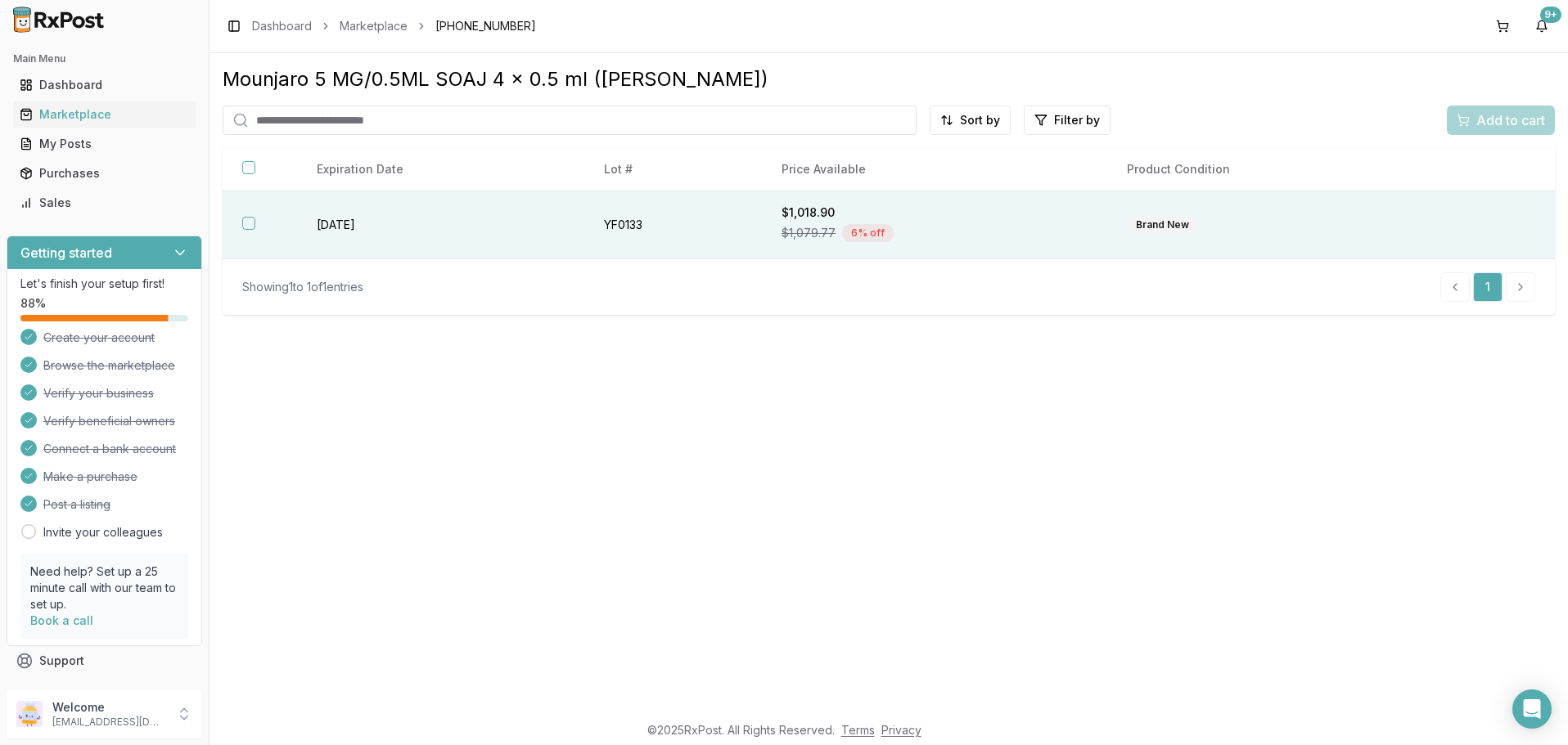
click at [246, 226] on button "button" at bounding box center [249, 224] width 13 height 13
click at [1480, 116] on span "Add to cart" at bounding box center [1511, 121] width 69 height 20
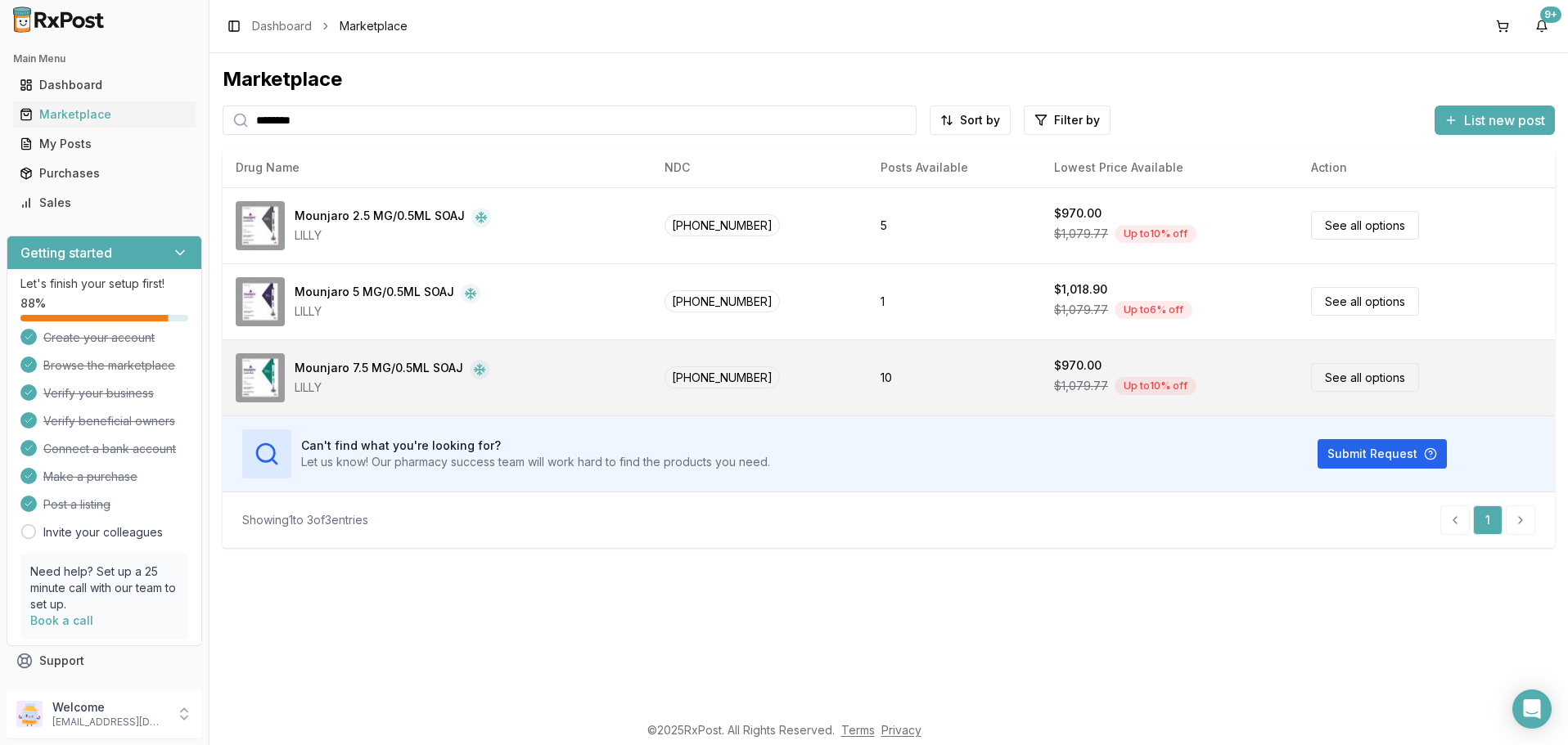
click at [1354, 377] on link "See all options" at bounding box center [1365, 377] width 108 height 28
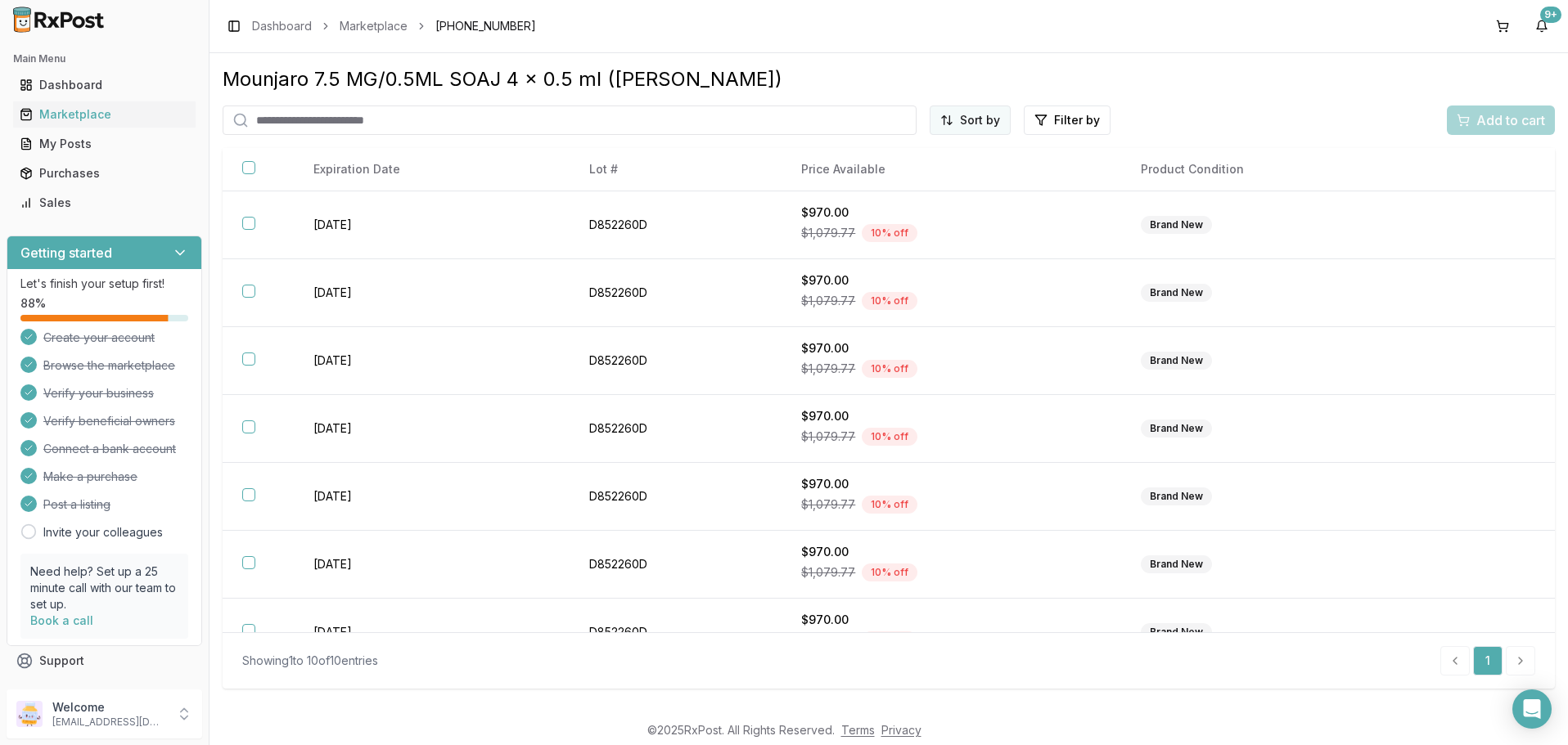
click at [987, 120] on html "Main Menu Dashboard Marketplace My Posts Purchases Sales Getting started Let's …" at bounding box center [784, 372] width 1568 height 745
click at [913, 181] on div "Price (Low to High)" at bounding box center [930, 181] width 156 height 26
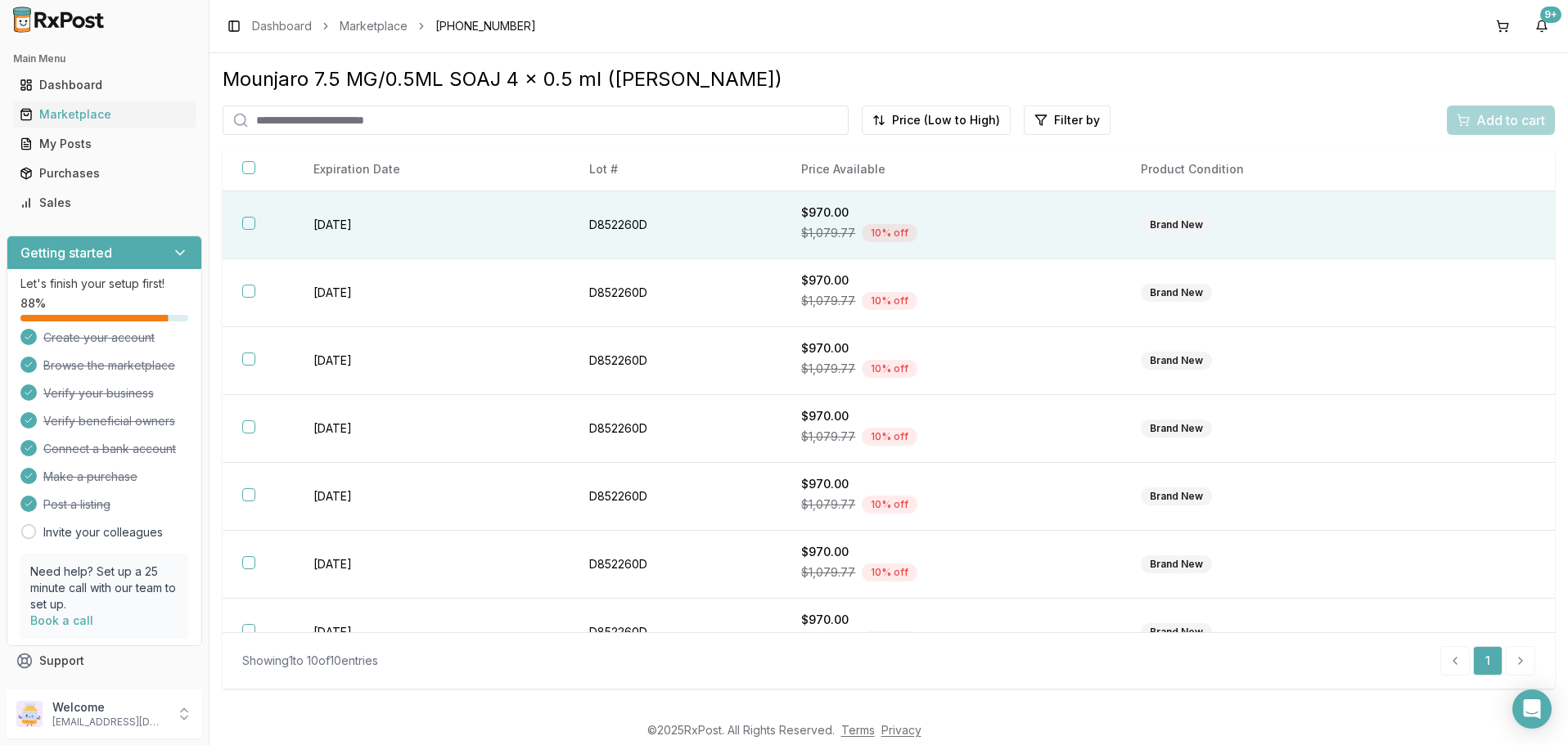
click at [245, 224] on button "button" at bounding box center [249, 224] width 13 height 13
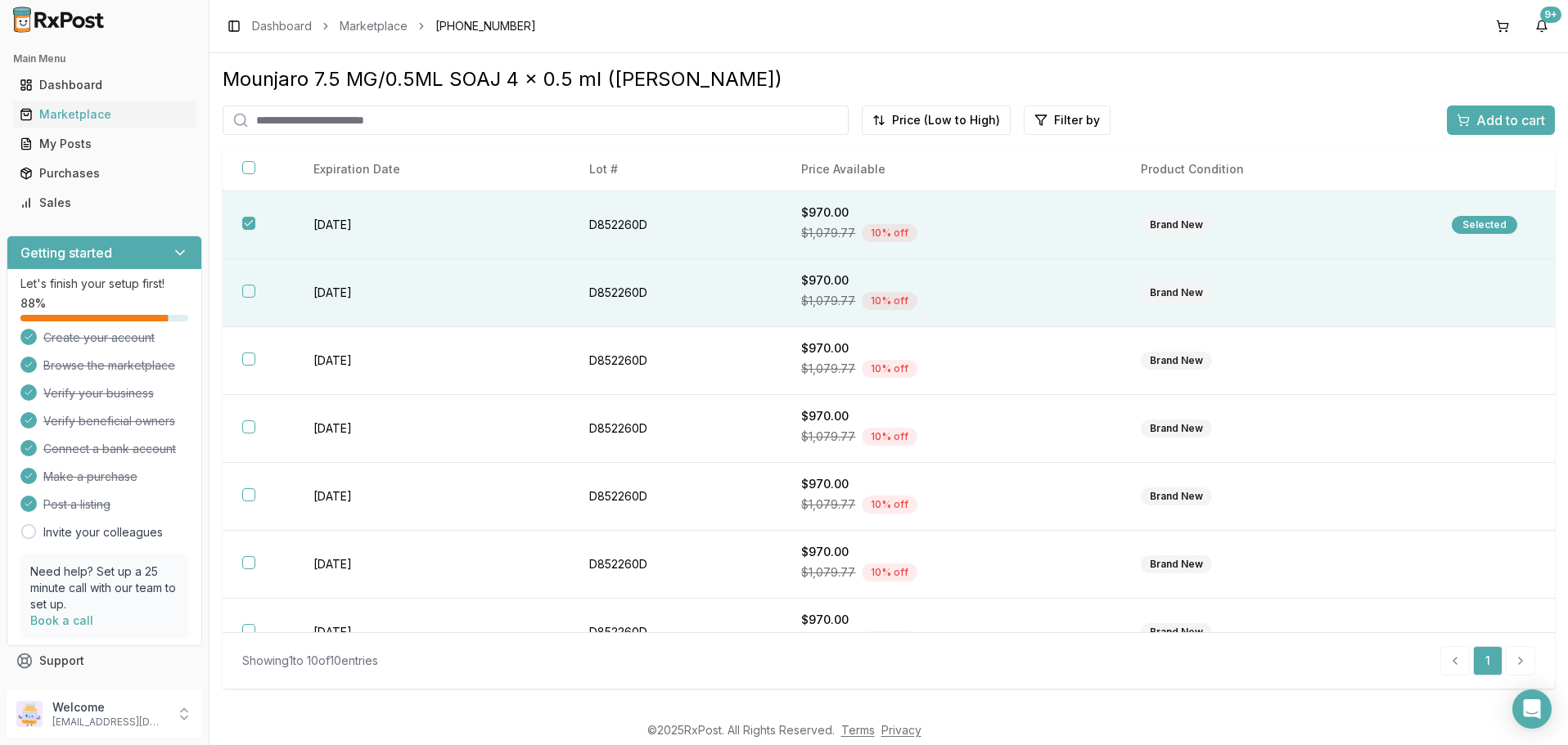
click at [248, 290] on button "button" at bounding box center [249, 291] width 13 height 13
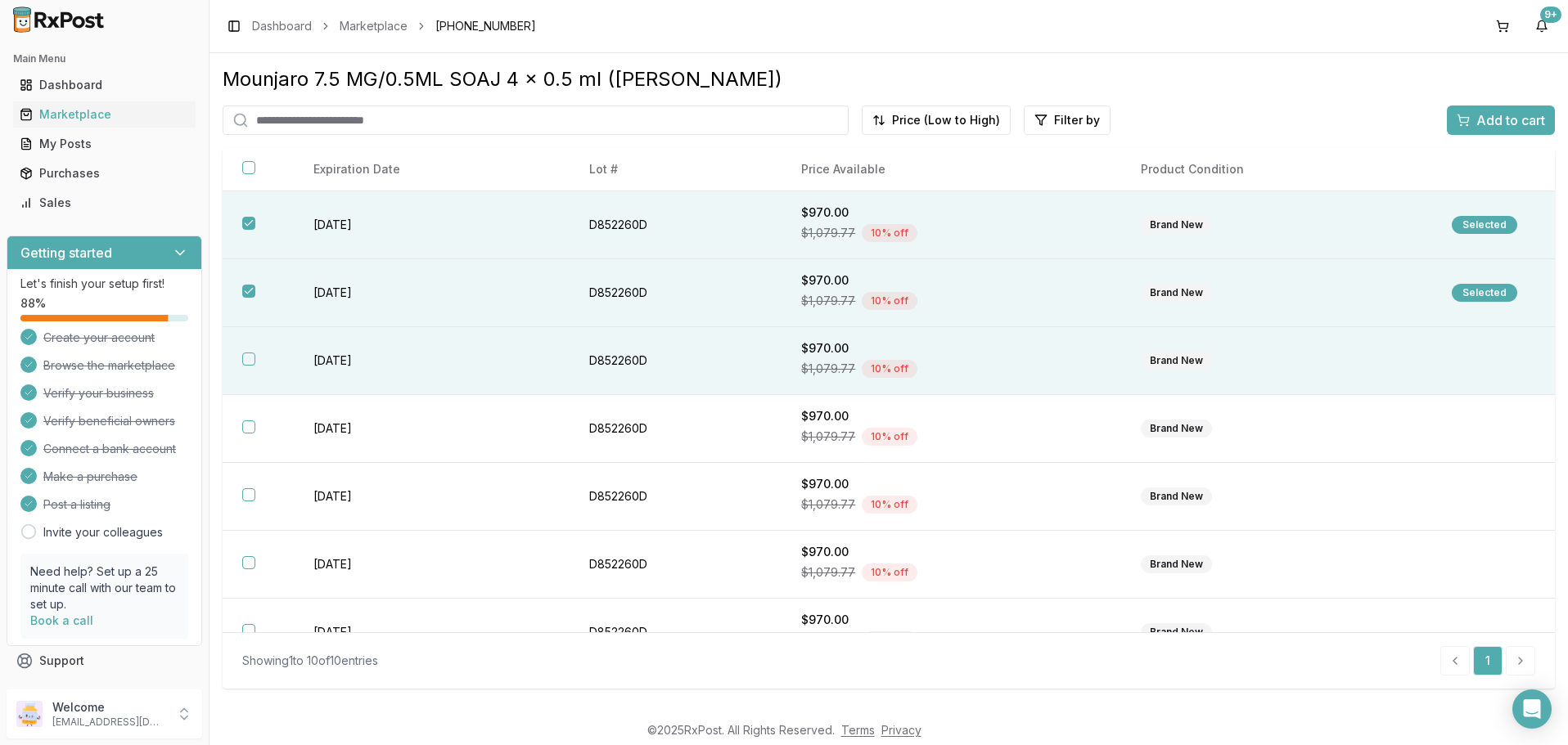
click at [246, 359] on button "button" at bounding box center [249, 359] width 13 height 13
click at [1513, 127] on span "Add to cart" at bounding box center [1511, 121] width 69 height 20
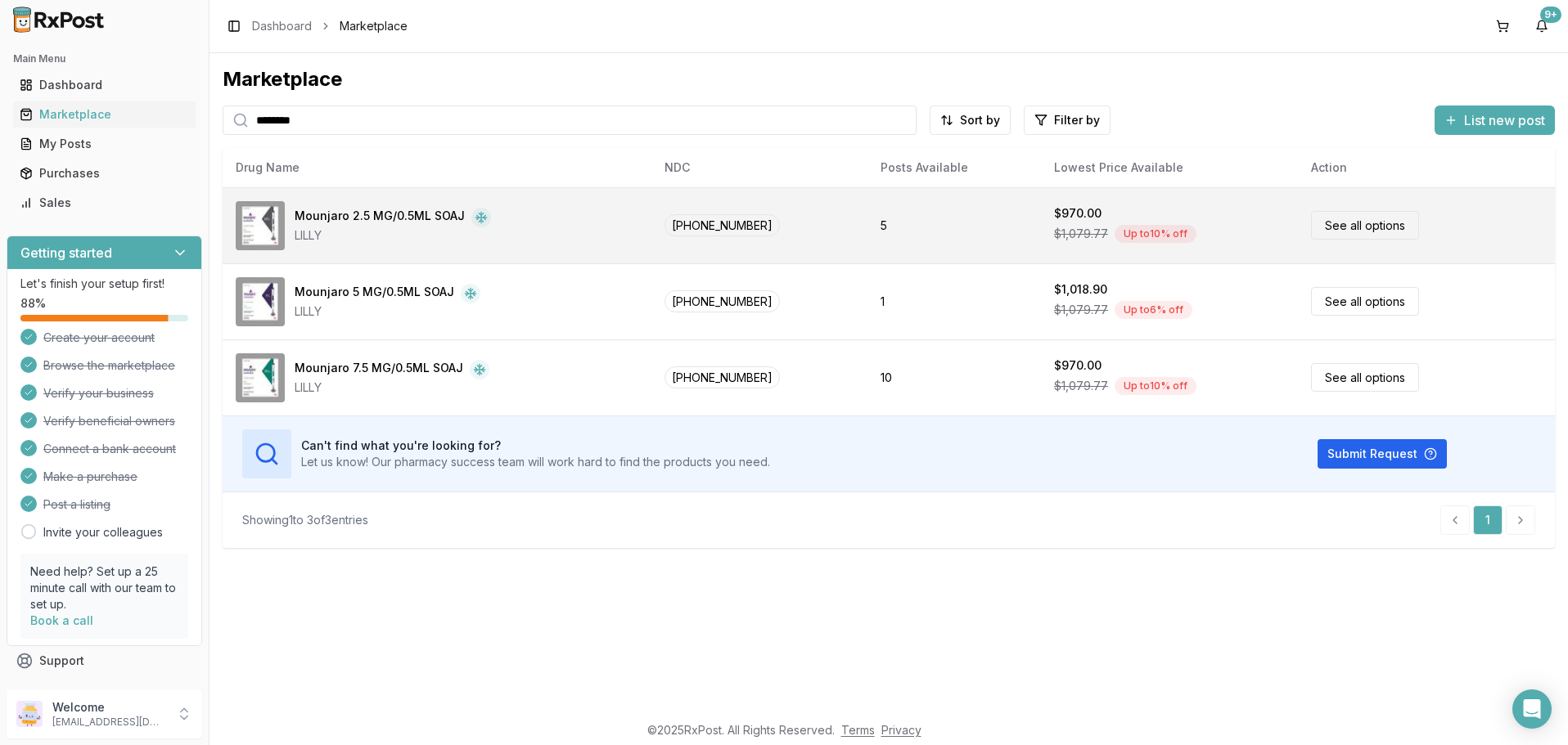
click at [1347, 226] on link "See all options" at bounding box center [1365, 225] width 108 height 28
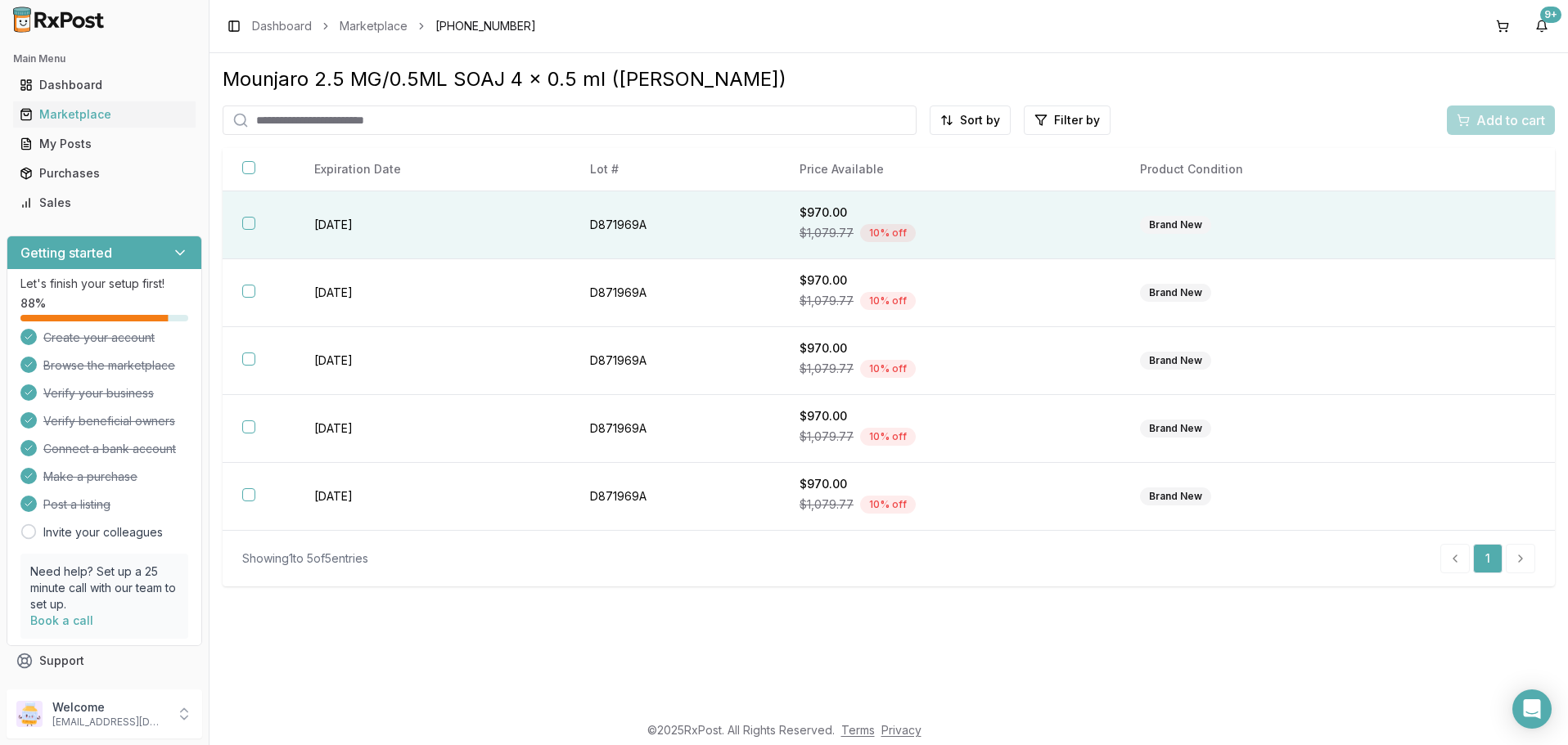
click at [245, 228] on button "button" at bounding box center [249, 224] width 13 height 13
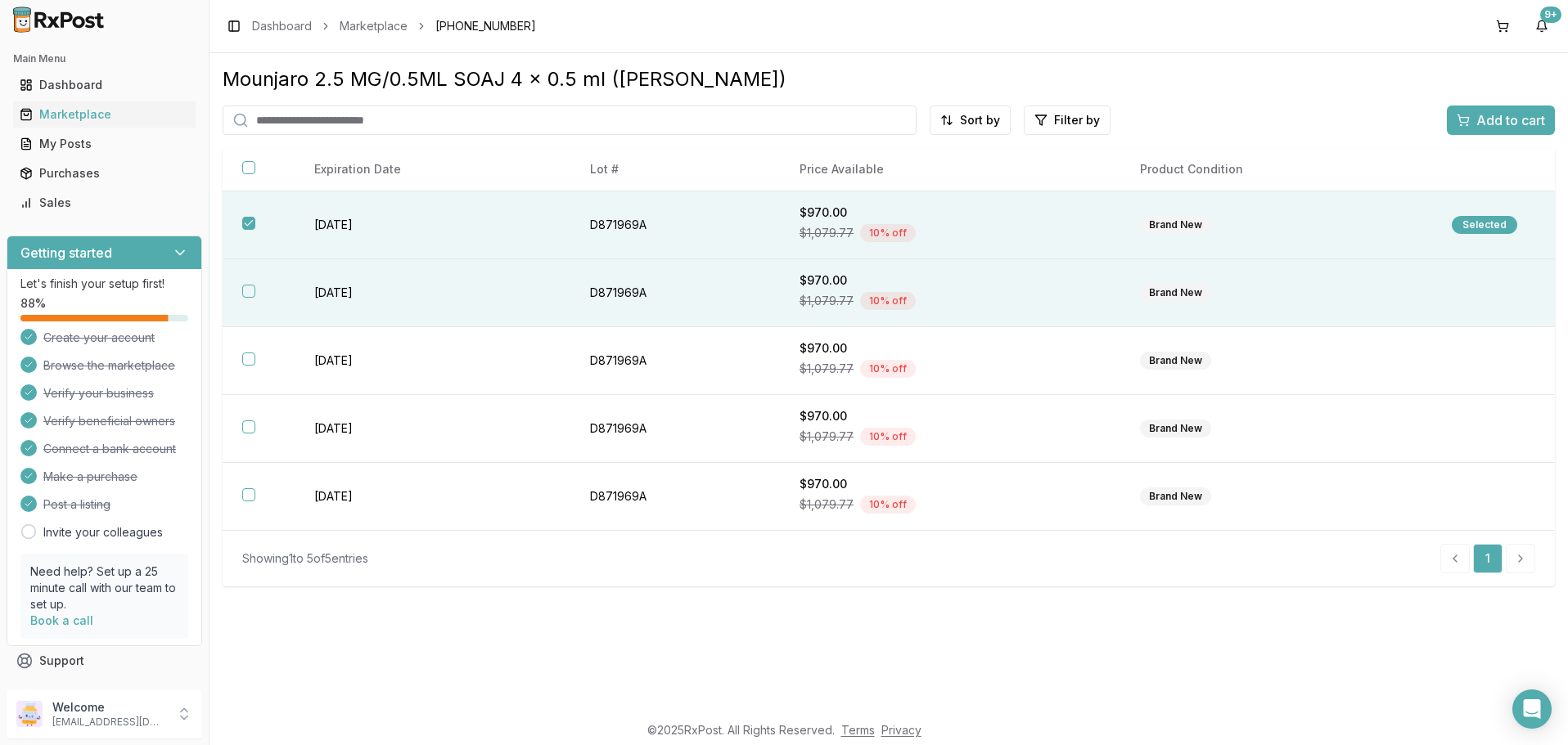
click at [248, 289] on button "button" at bounding box center [249, 291] width 13 height 13
click at [1509, 121] on span "Add to cart" at bounding box center [1511, 121] width 69 height 20
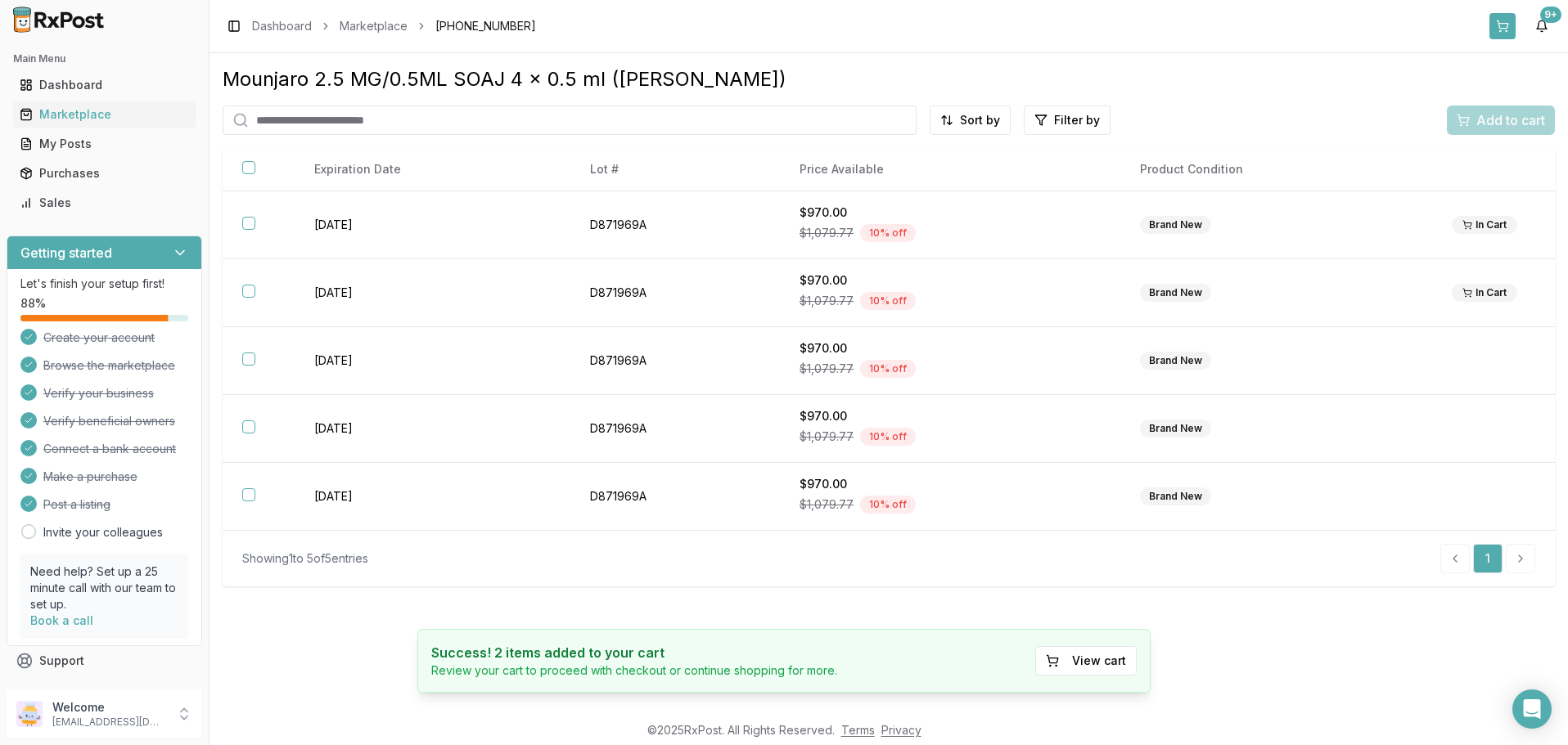
click at [1508, 26] on button at bounding box center [1502, 26] width 26 height 26
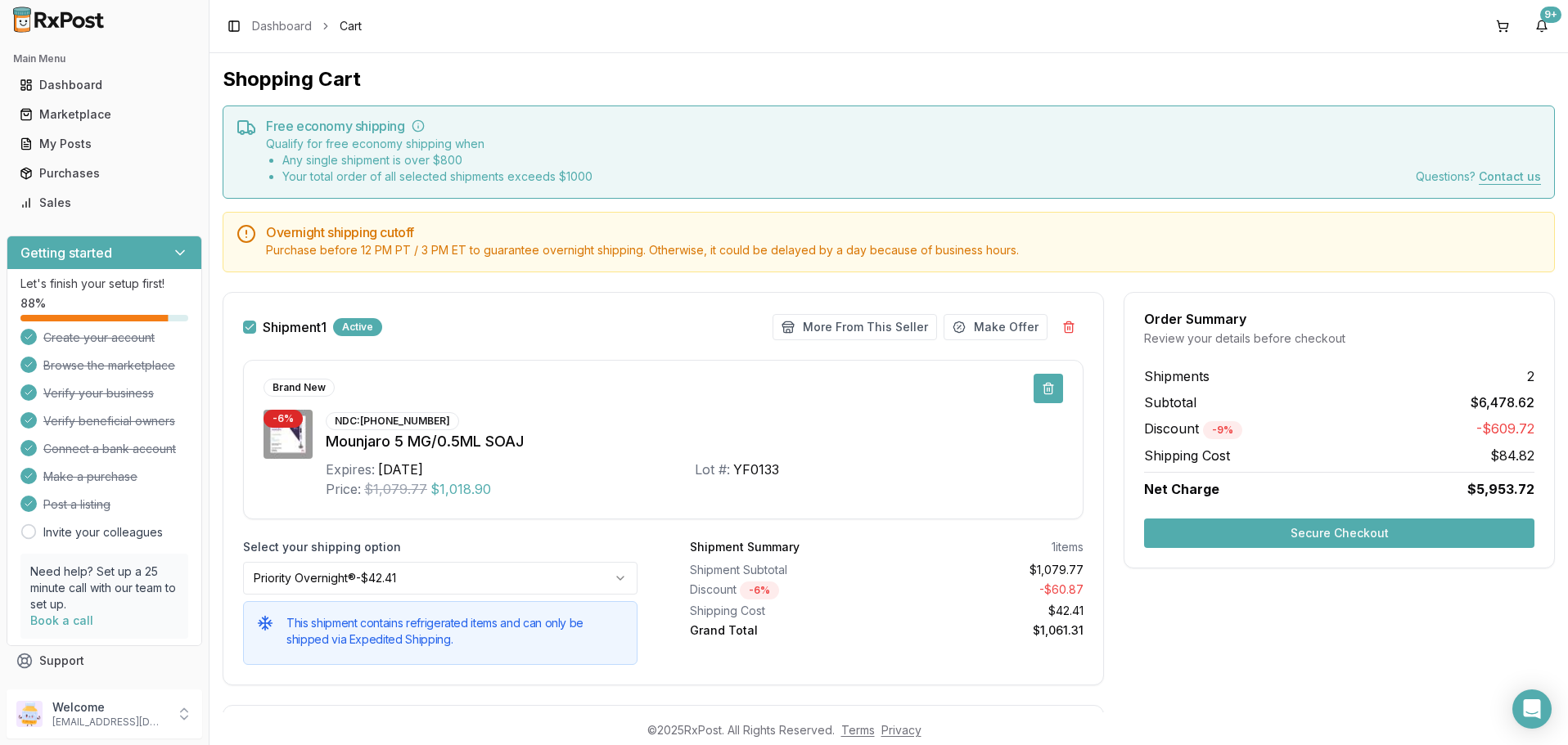
click at [1049, 389] on button at bounding box center [1048, 388] width 29 height 29
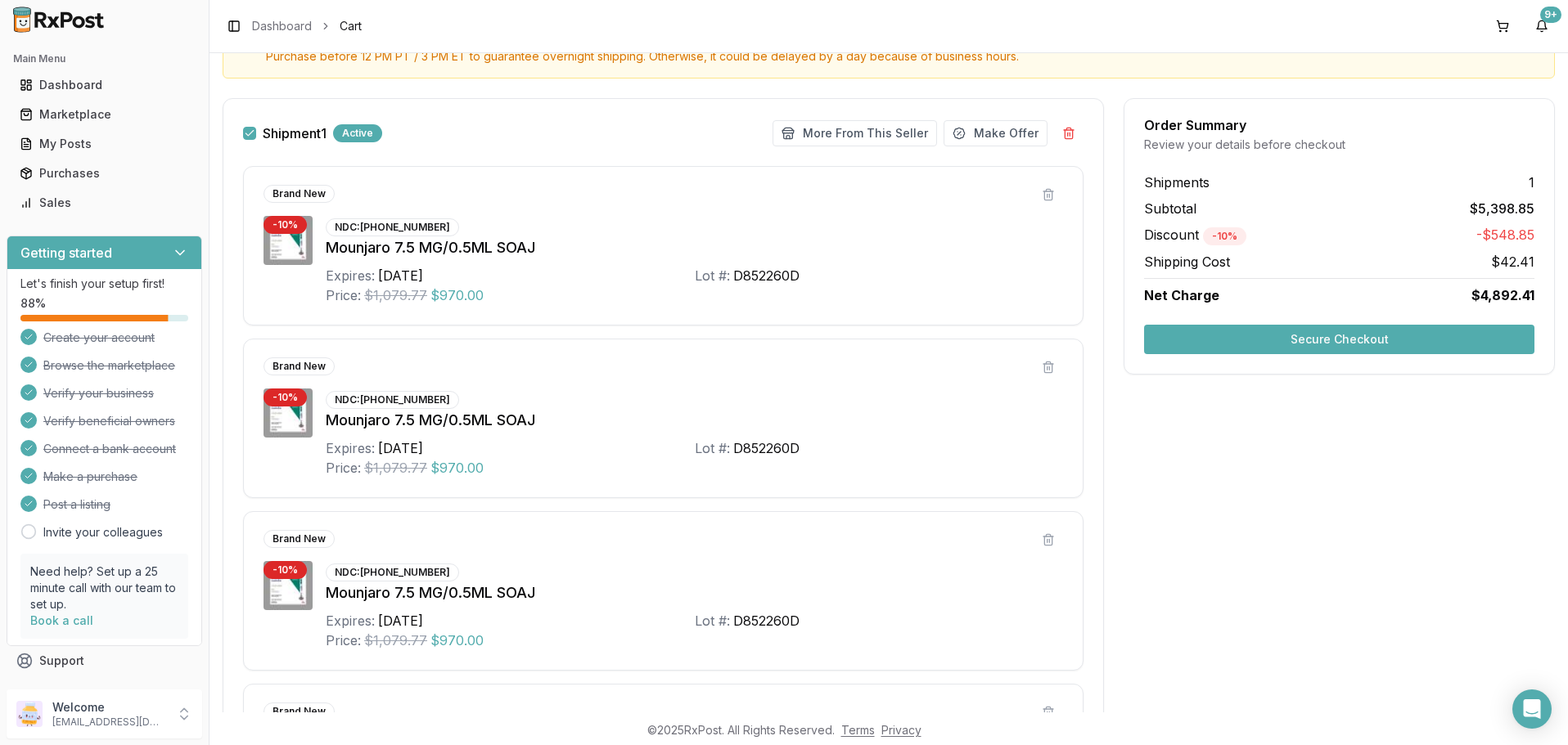
scroll to position [120, 0]
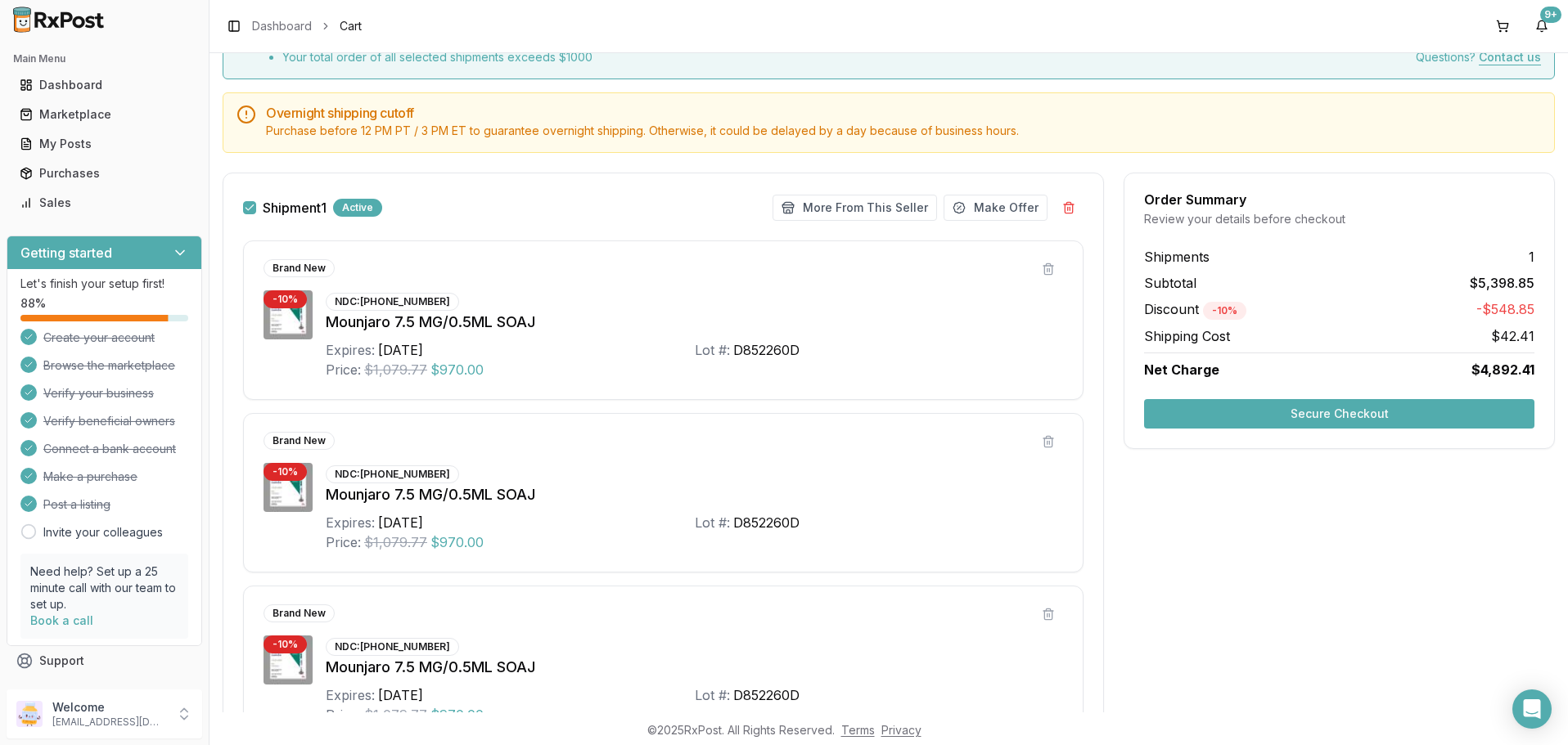
click at [1353, 413] on button "Secure Checkout" at bounding box center [1339, 413] width 390 height 29
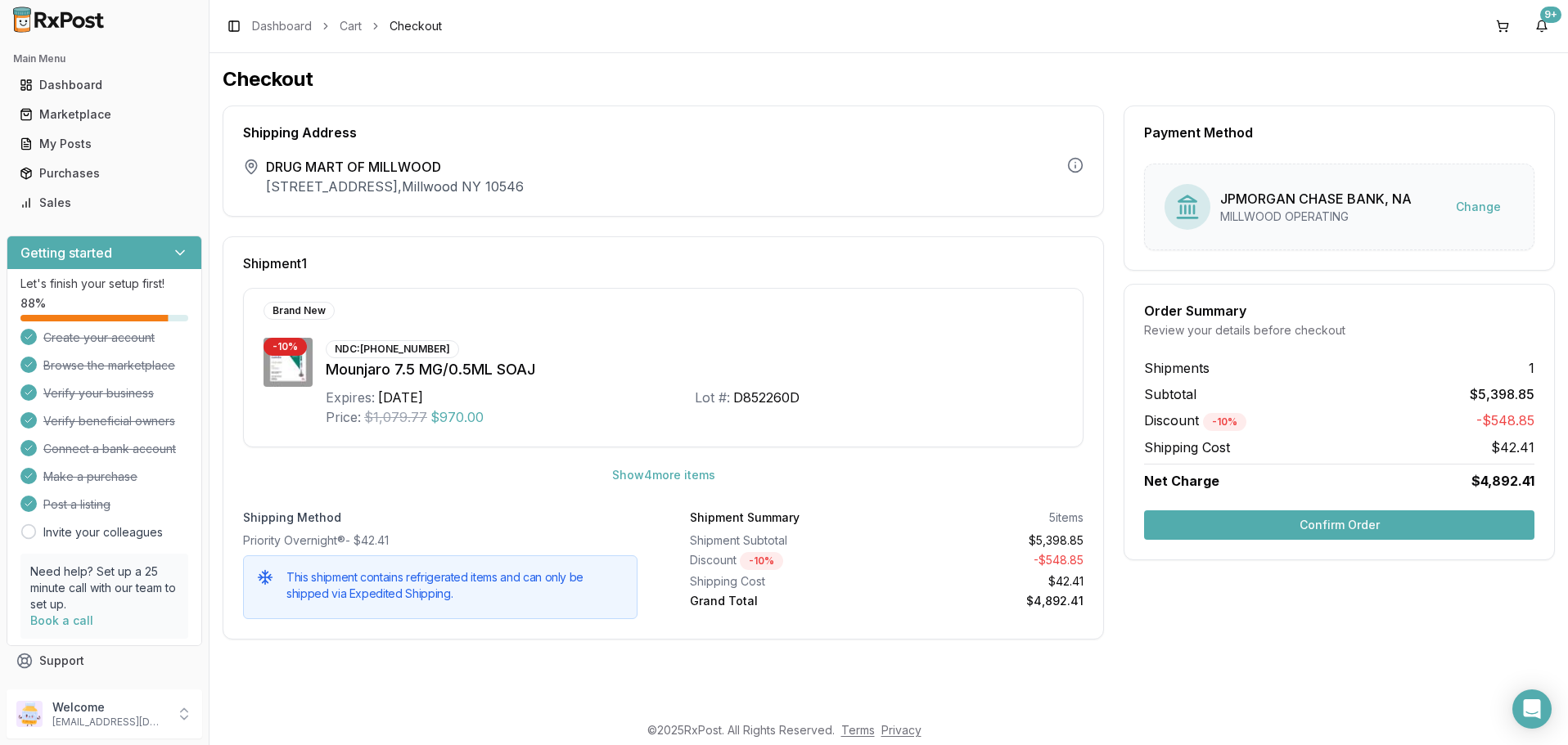
click at [1327, 529] on button "Confirm Order" at bounding box center [1339, 525] width 390 height 29
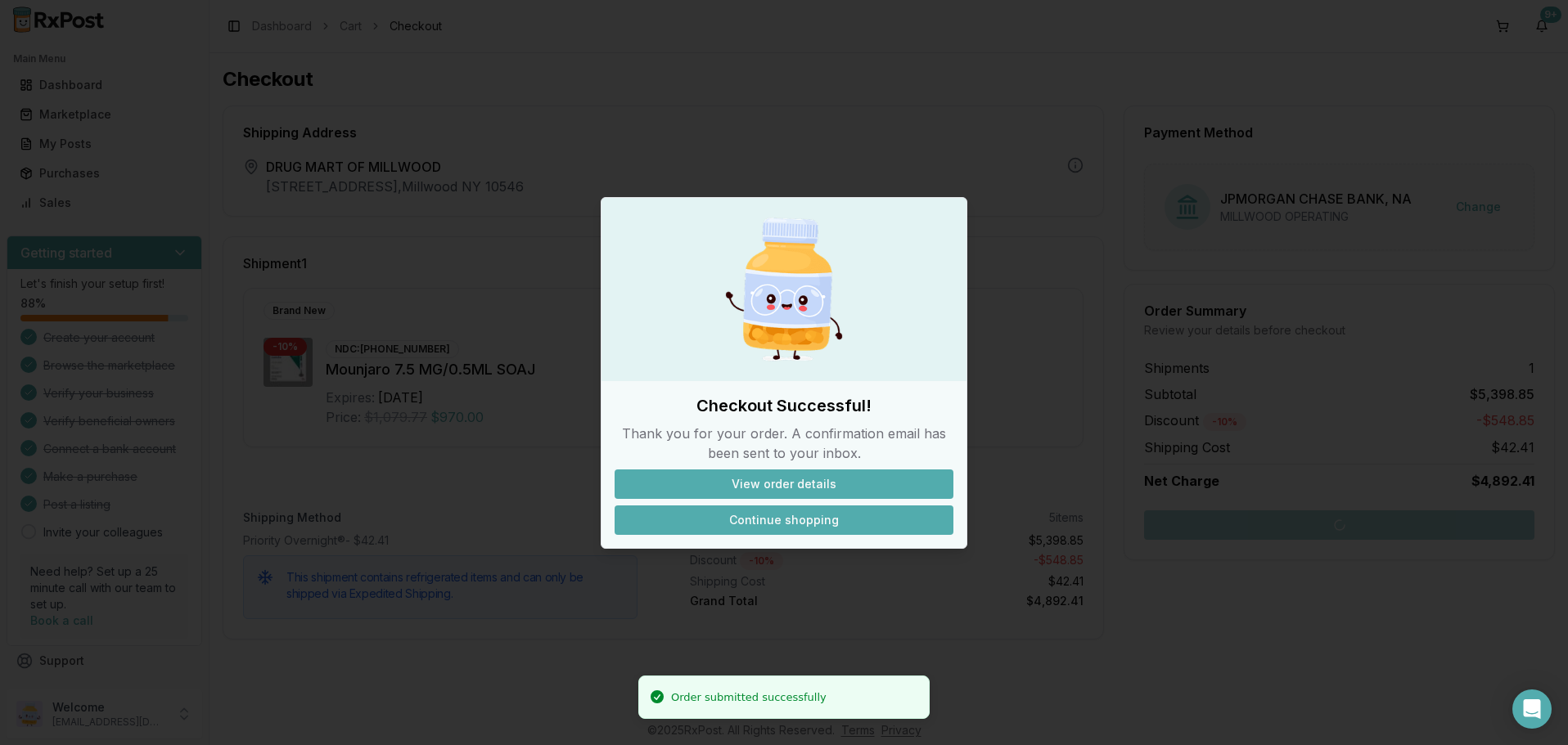
click at [782, 523] on button "Continue shopping" at bounding box center [784, 520] width 339 height 29
